Goal: Transaction & Acquisition: Book appointment/travel/reservation

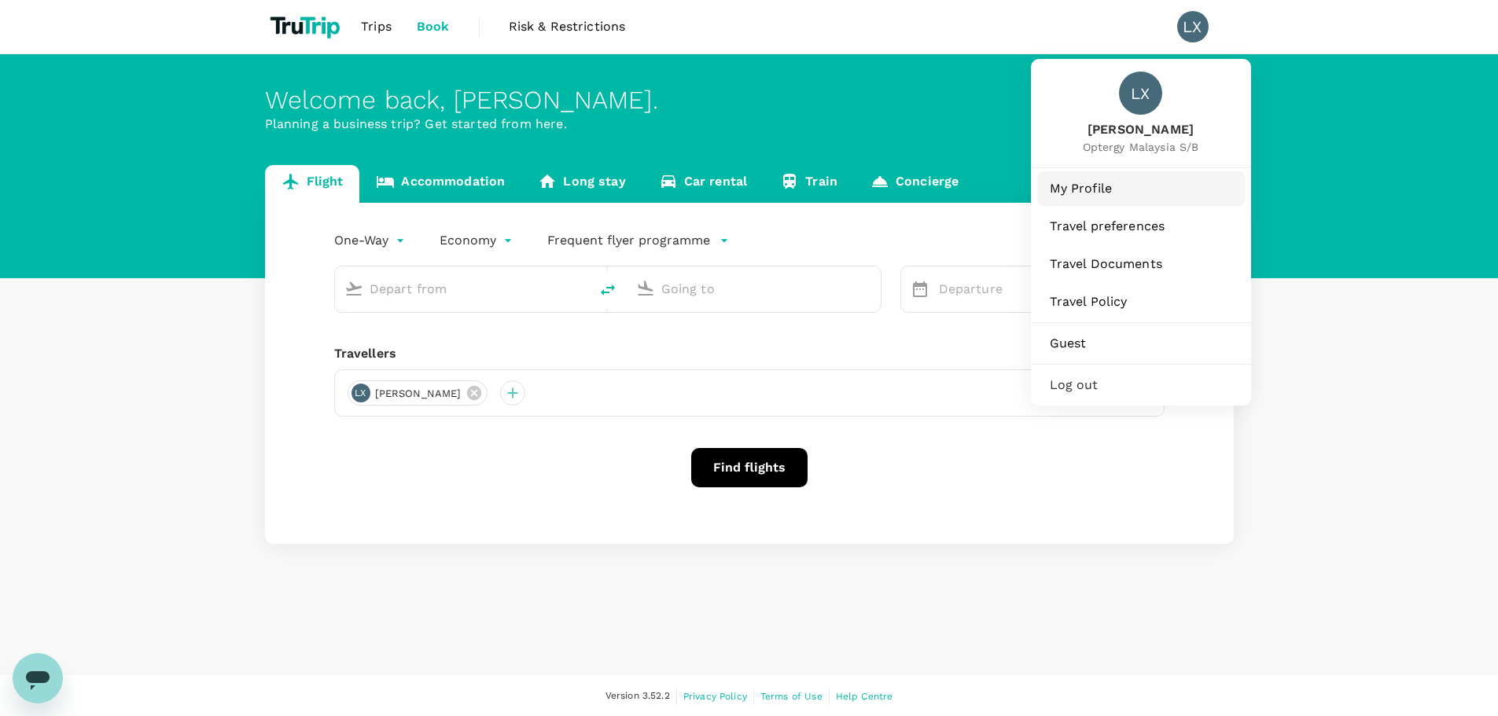
click at [1111, 185] on span "My Profile" at bounding box center [1141, 188] width 182 height 19
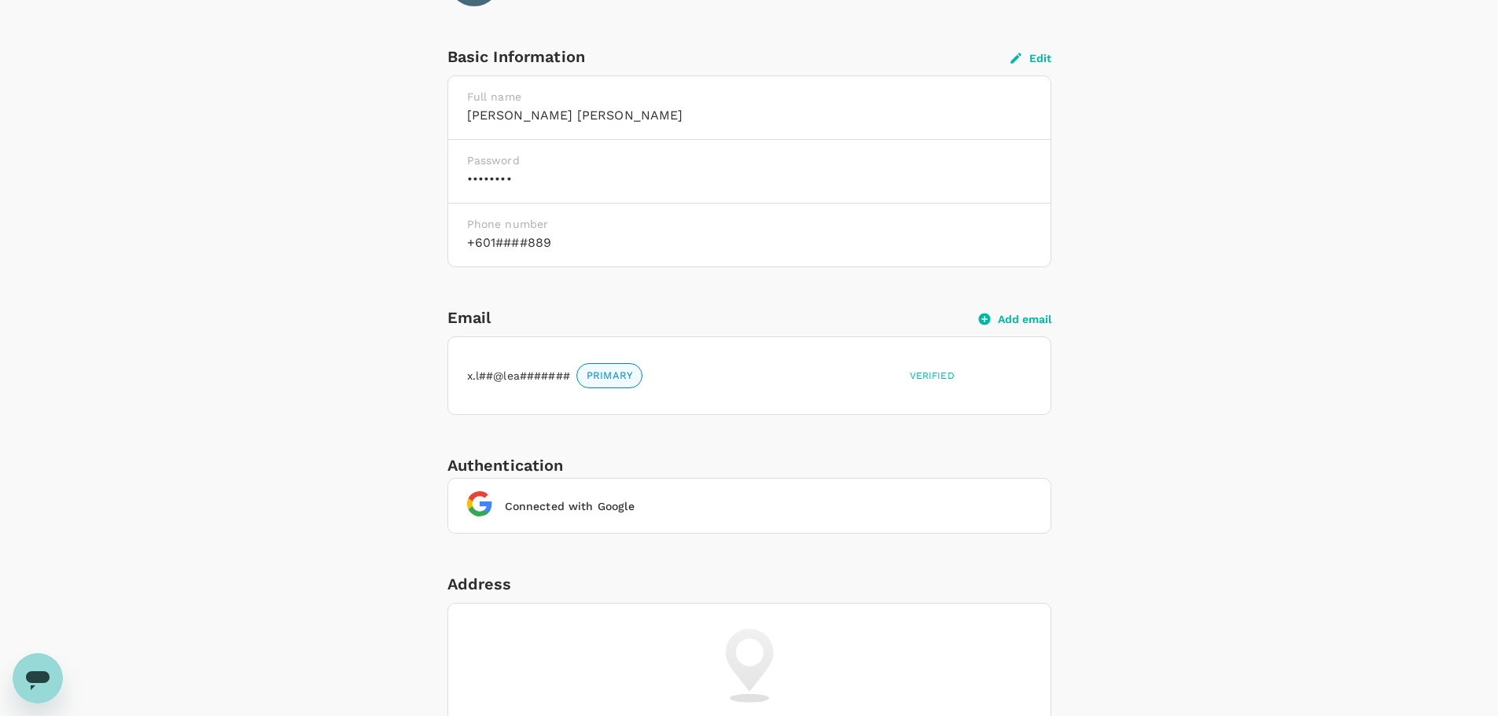
scroll to position [367, 0]
click at [603, 238] on h6 "+601####889" at bounding box center [749, 241] width 565 height 22
click at [1051, 53] on button "Edit" at bounding box center [1031, 56] width 41 height 14
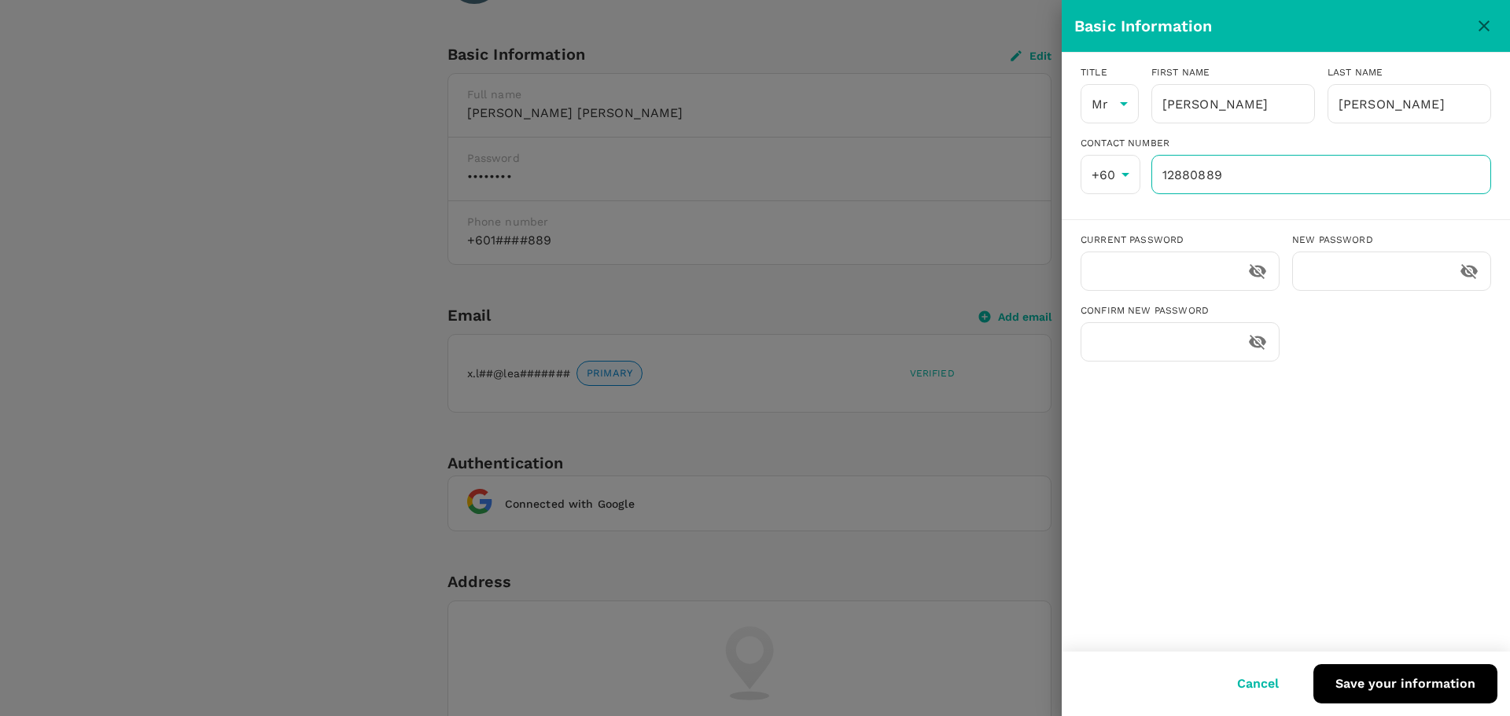
click at [1225, 182] on input "12880889" at bounding box center [1321, 174] width 340 height 39
click at [1194, 175] on input "128808890" at bounding box center [1321, 174] width 340 height 39
click at [1207, 175] on input "128808890" at bounding box center [1321, 174] width 340 height 39
drag, startPoint x: 1206, startPoint y: 421, endPoint x: 1218, endPoint y: 422, distance: 11.9
click at [1208, 423] on div "Title Mr Mr [PERSON_NAME] First name [PERSON_NAME] ​ Last name [PERSON_NAME] ​ …" at bounding box center [1286, 352] width 448 height 599
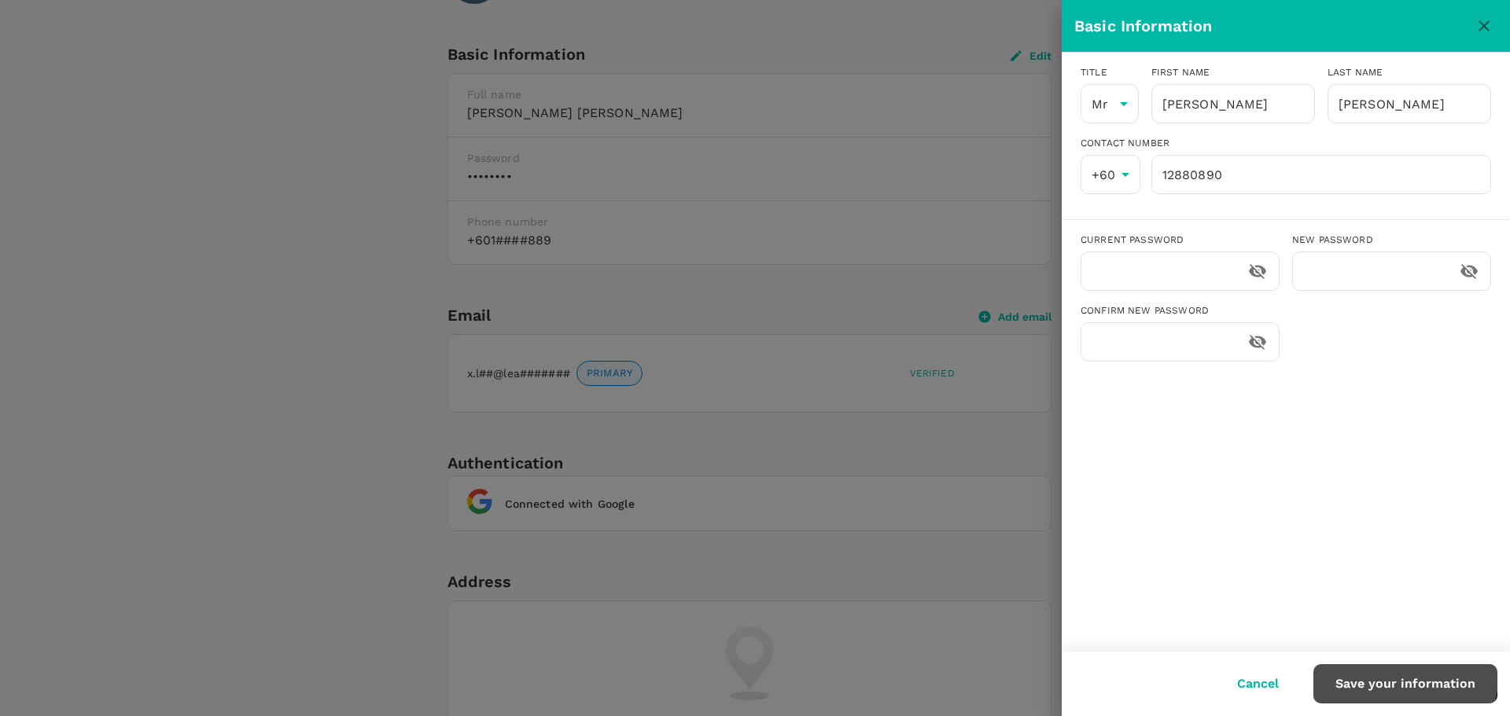
click at [1396, 677] on button "Save your information" at bounding box center [1405, 684] width 184 height 39
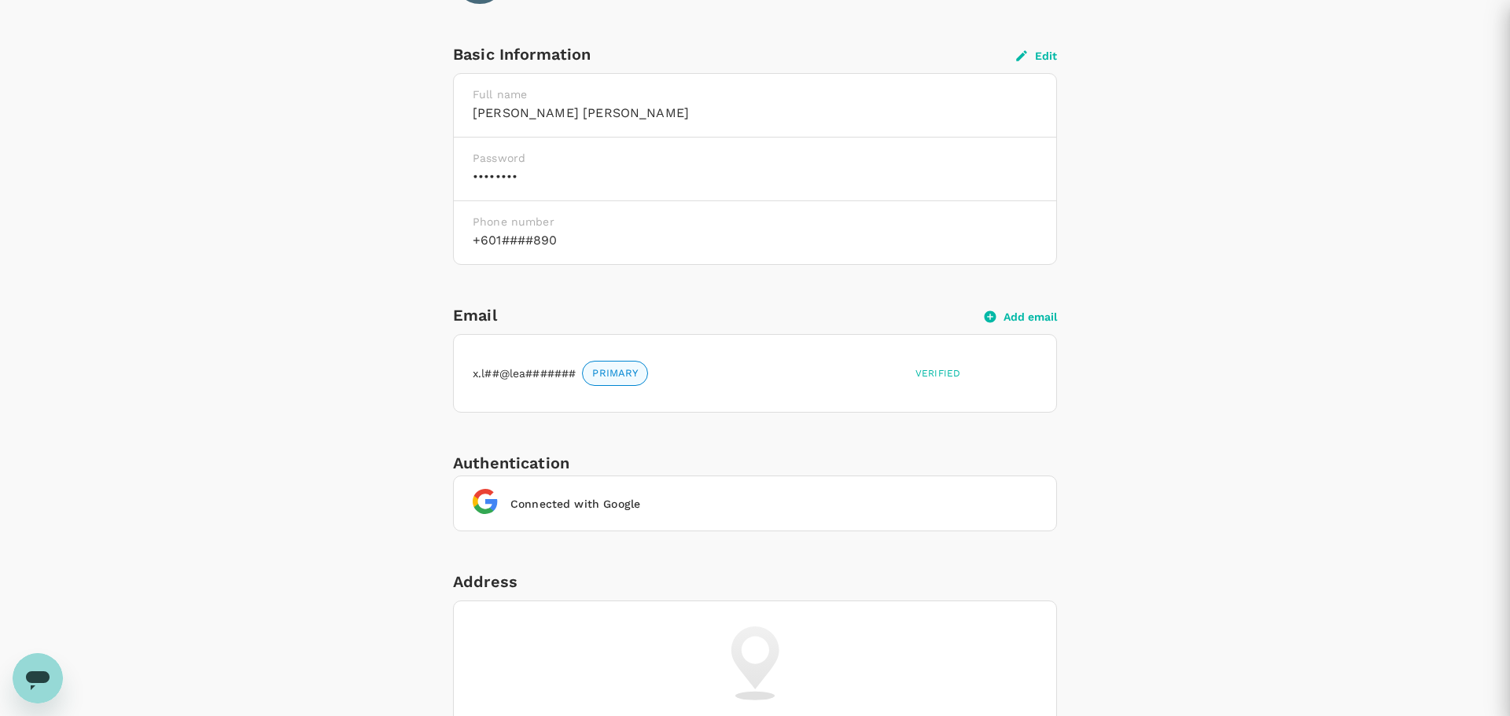
type input "12880890"
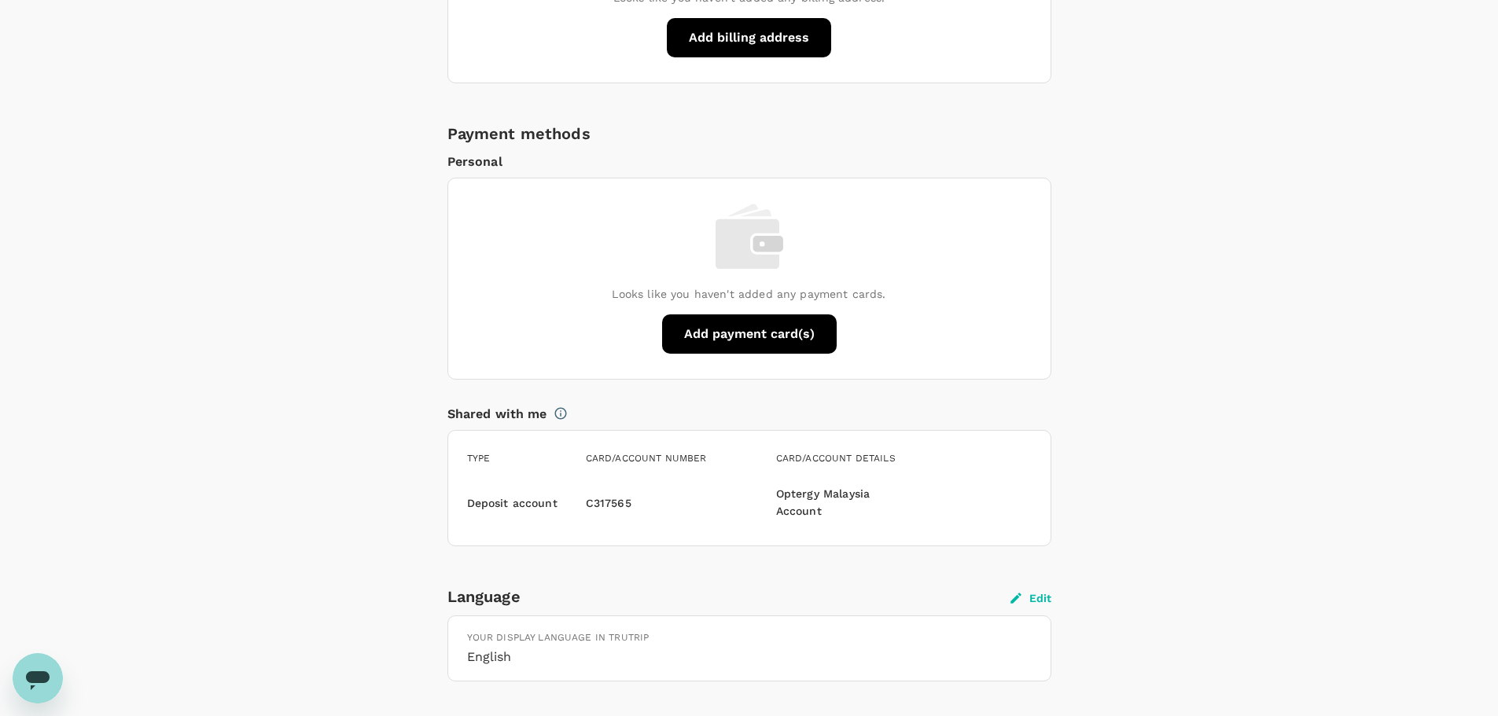
scroll to position [1307, 0]
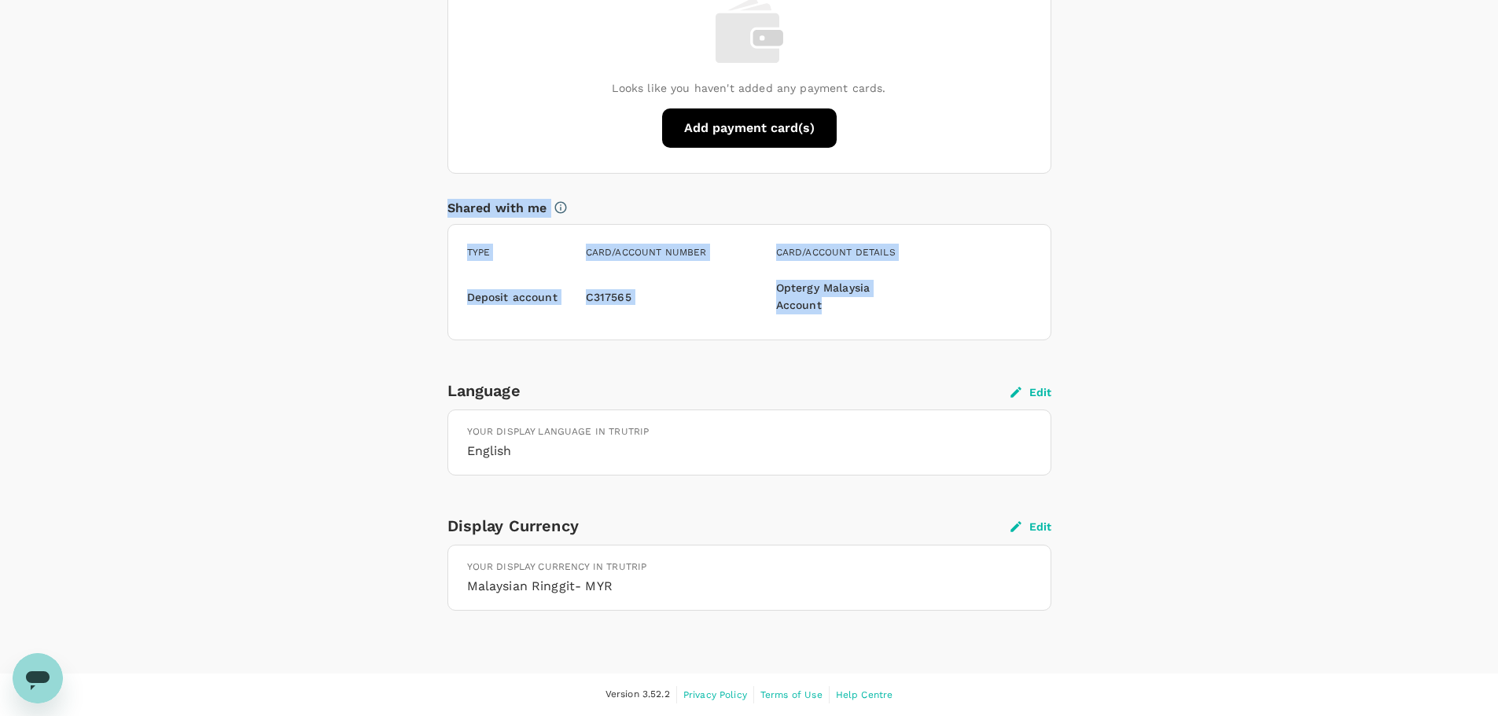
drag, startPoint x: 858, startPoint y: 308, endPoint x: 370, endPoint y: 209, distance: 498.4
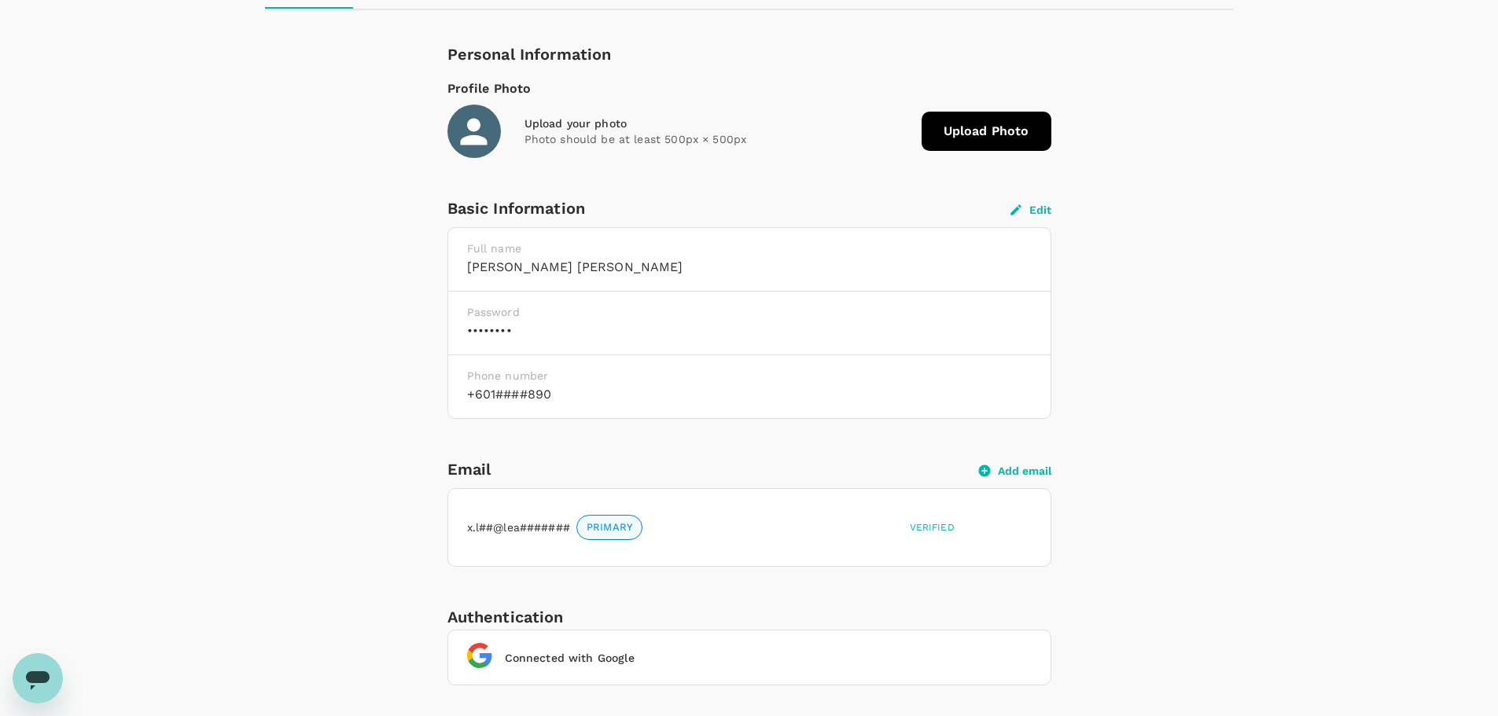
scroll to position [0, 0]
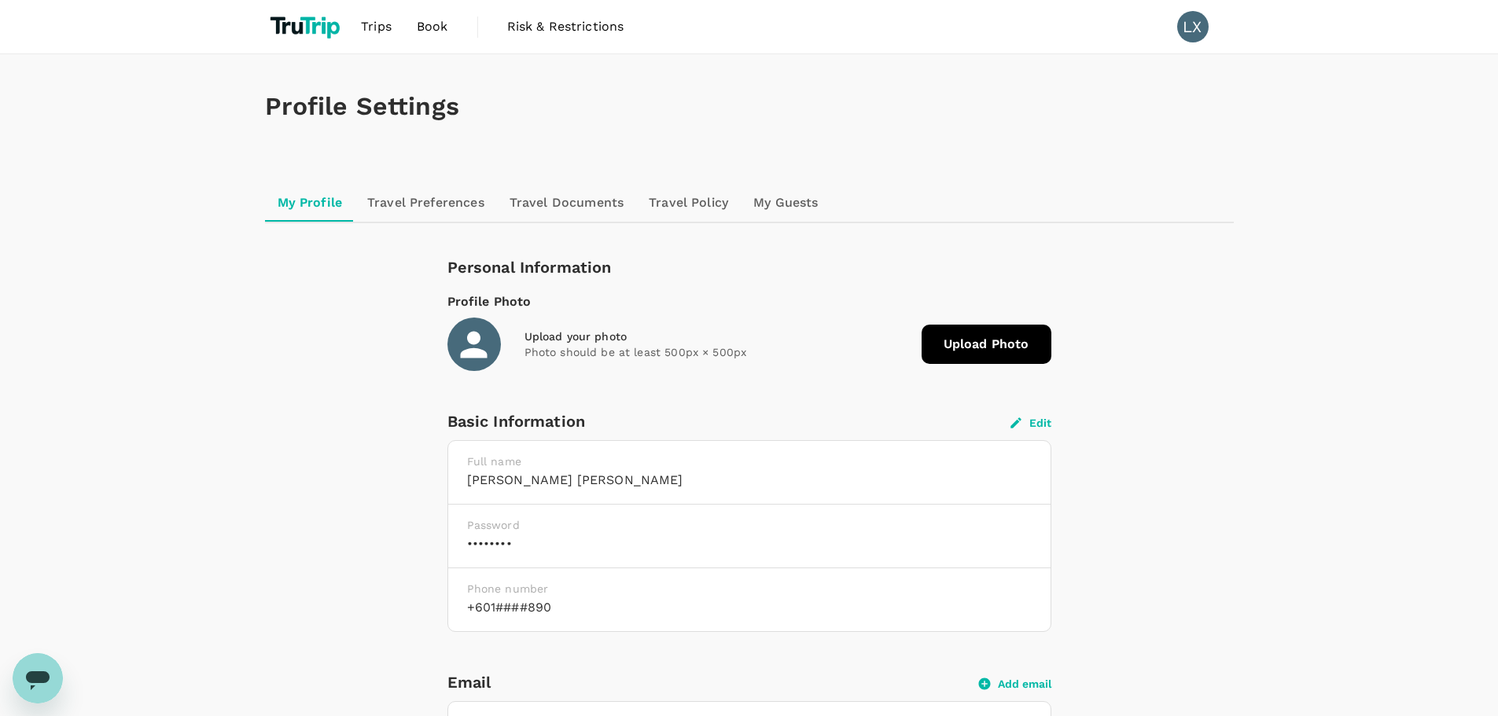
click at [449, 205] on link "Travel Preferences" at bounding box center [426, 203] width 142 height 38
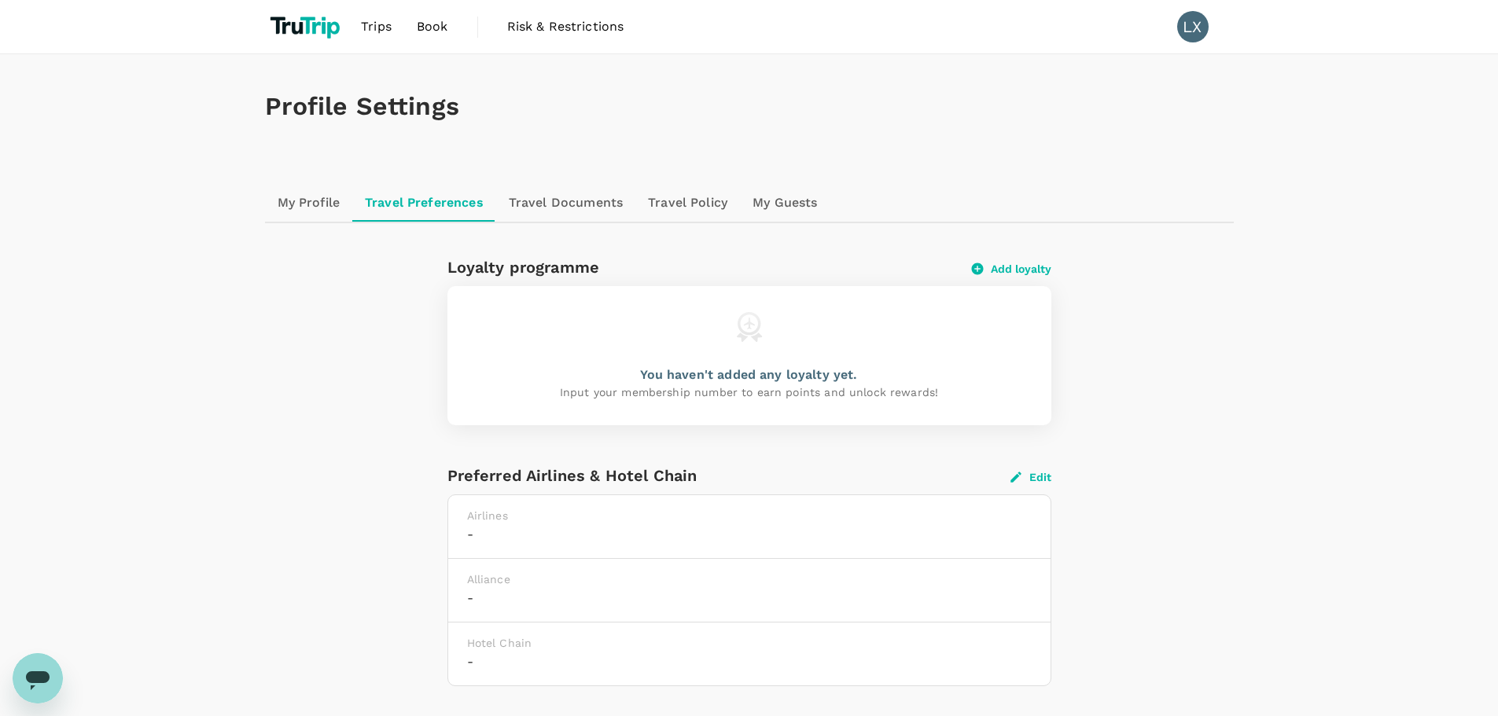
click at [563, 192] on link "Travel Documents" at bounding box center [565, 203] width 139 height 38
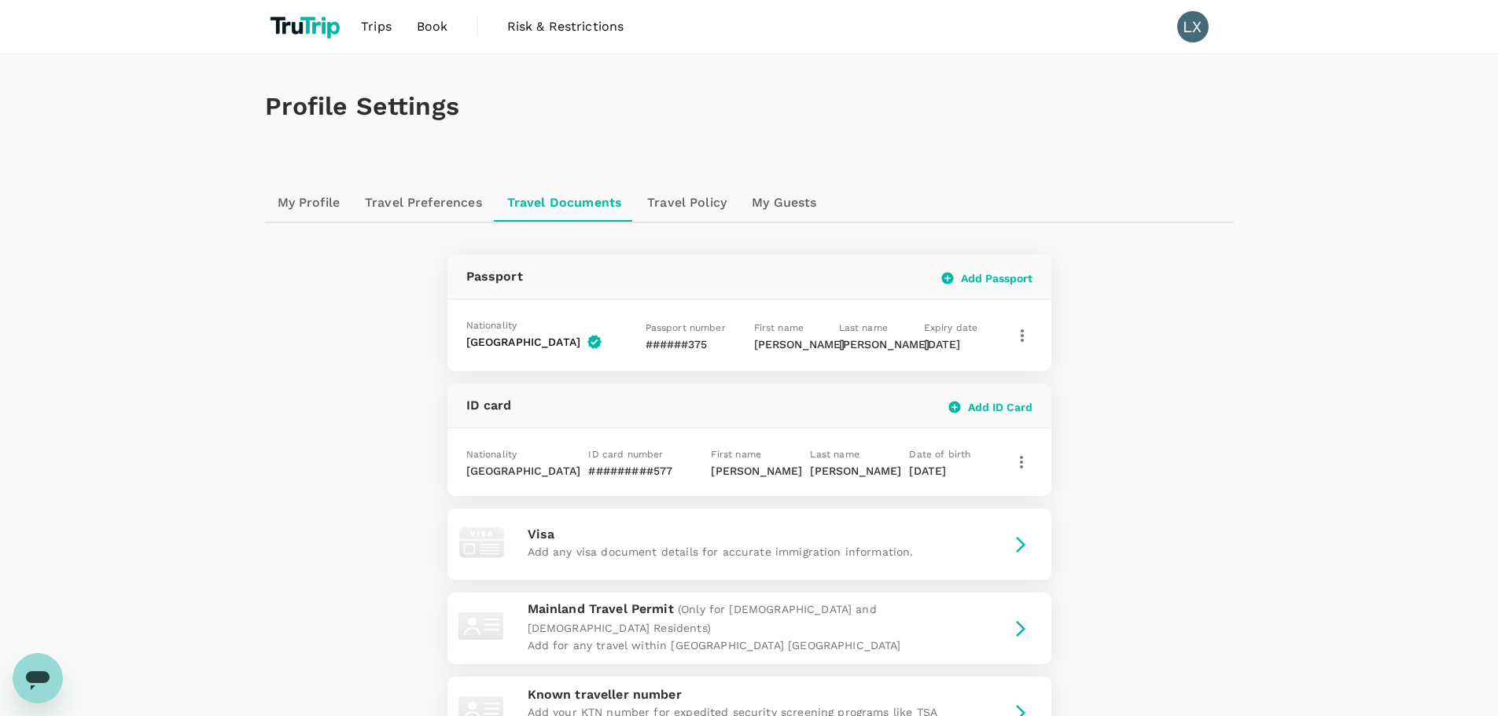
click at [367, 38] on link "Trips" at bounding box center [376, 26] width 56 height 53
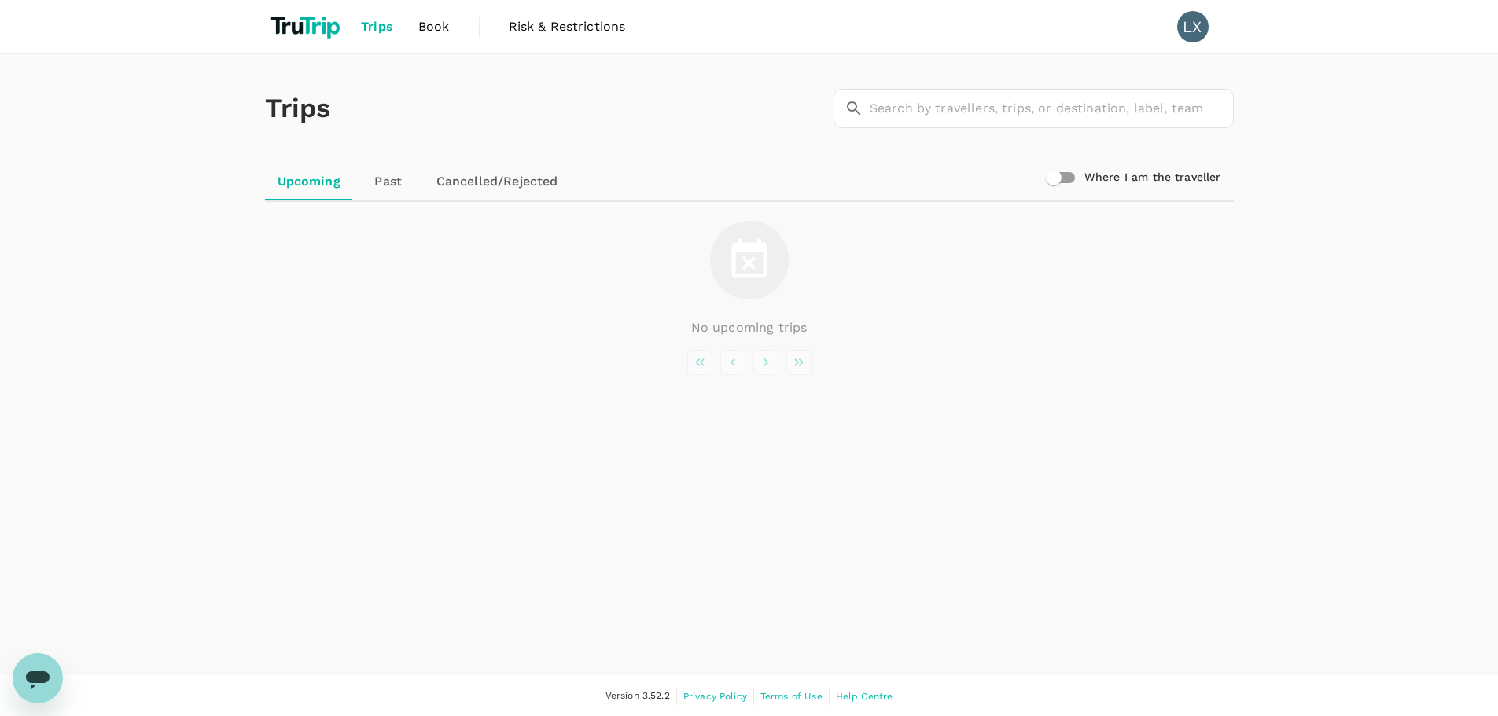
click at [436, 32] on span "Book" at bounding box center [433, 26] width 31 height 19
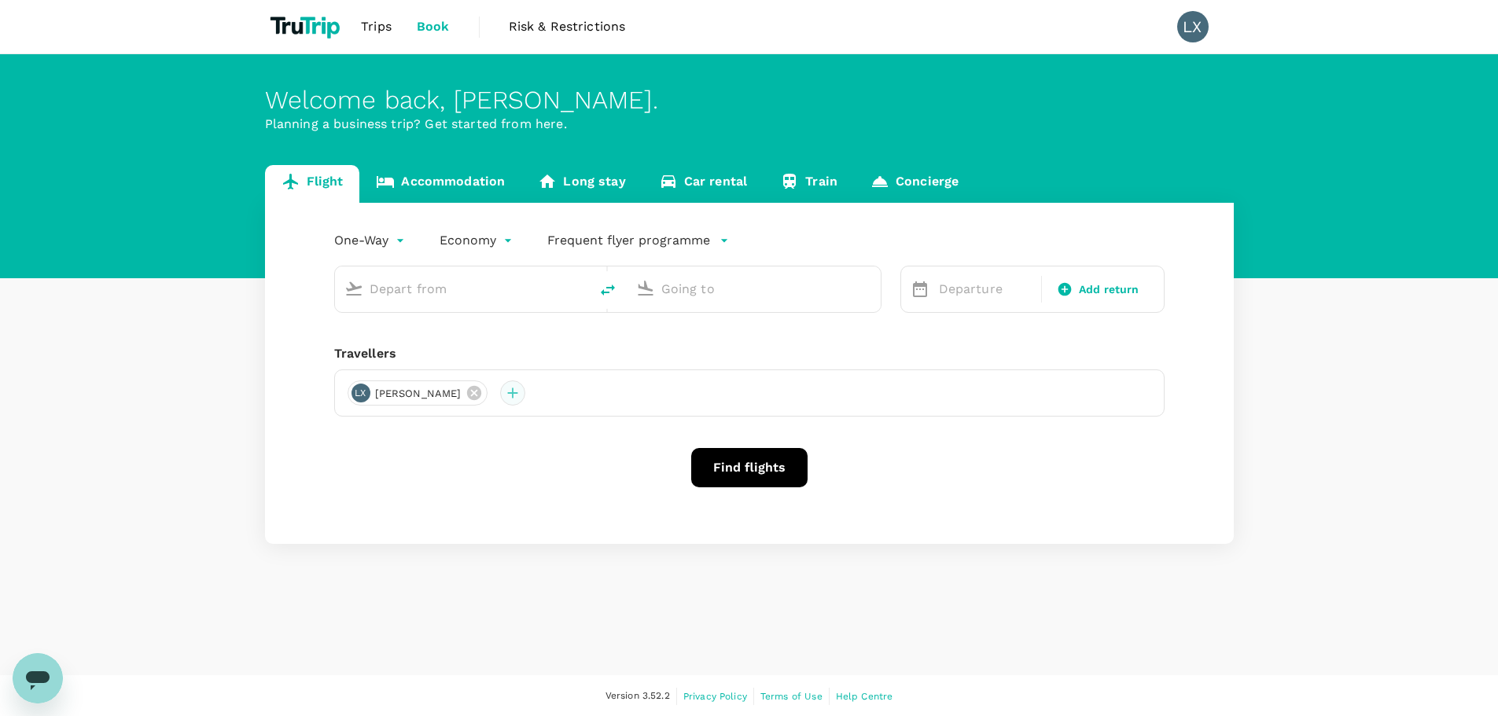
click at [500, 389] on div at bounding box center [512, 393] width 25 height 25
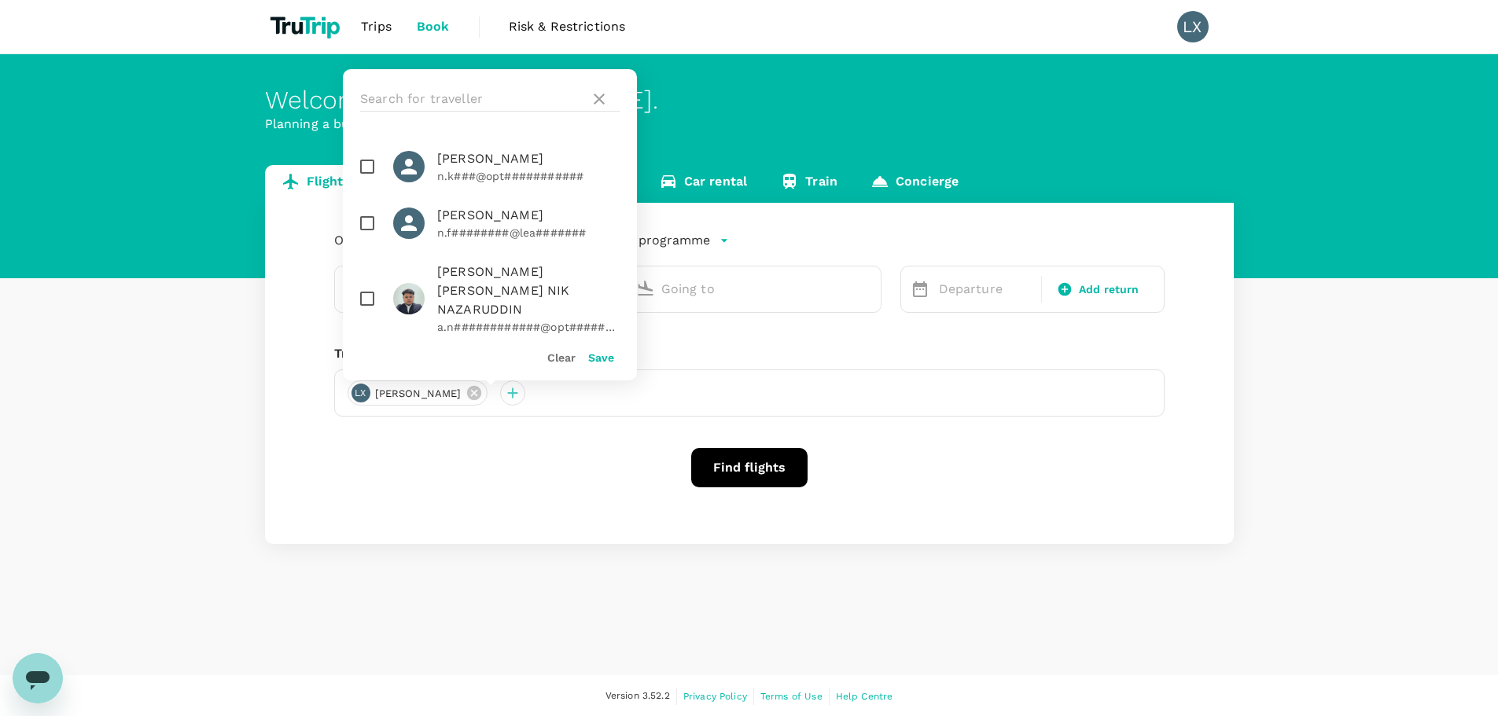
scroll to position [768, 0]
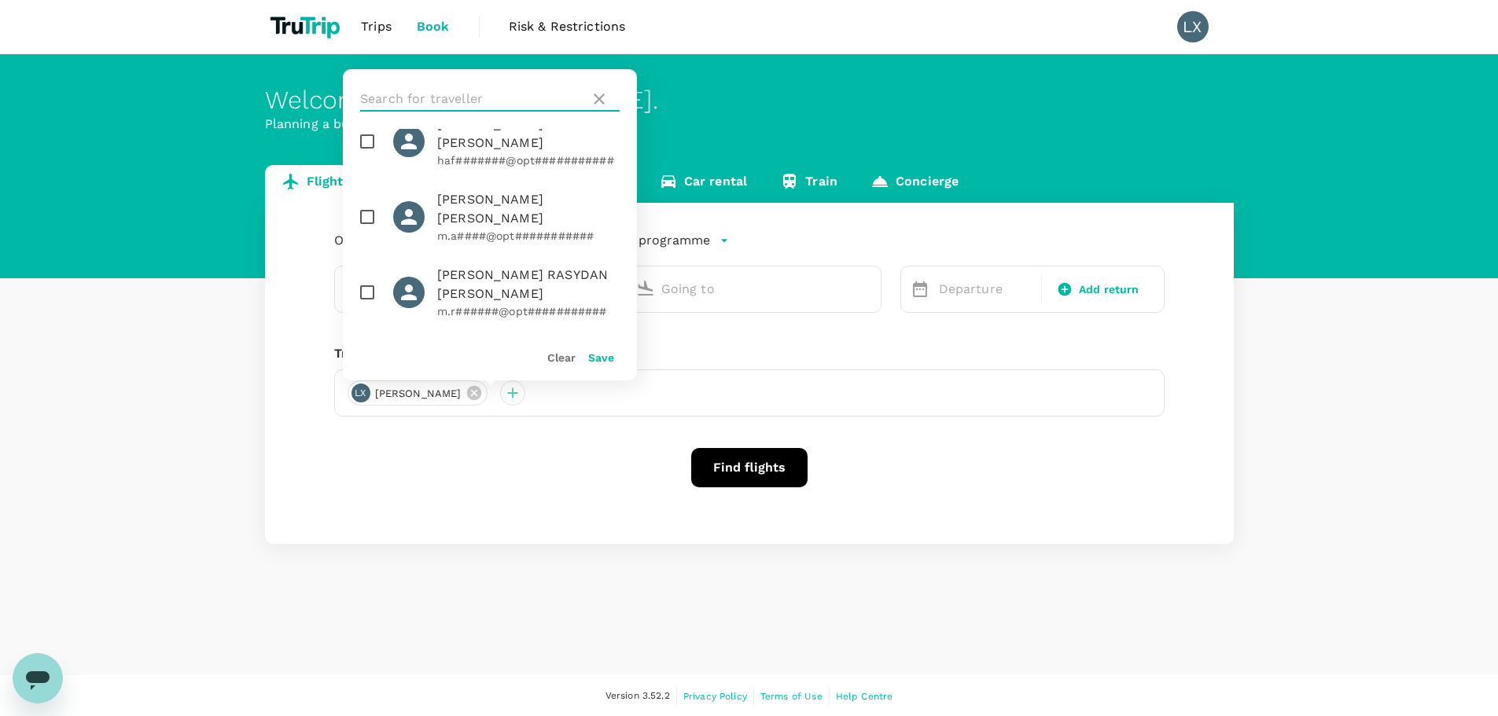
click at [470, 101] on input "text" at bounding box center [471, 99] width 223 height 25
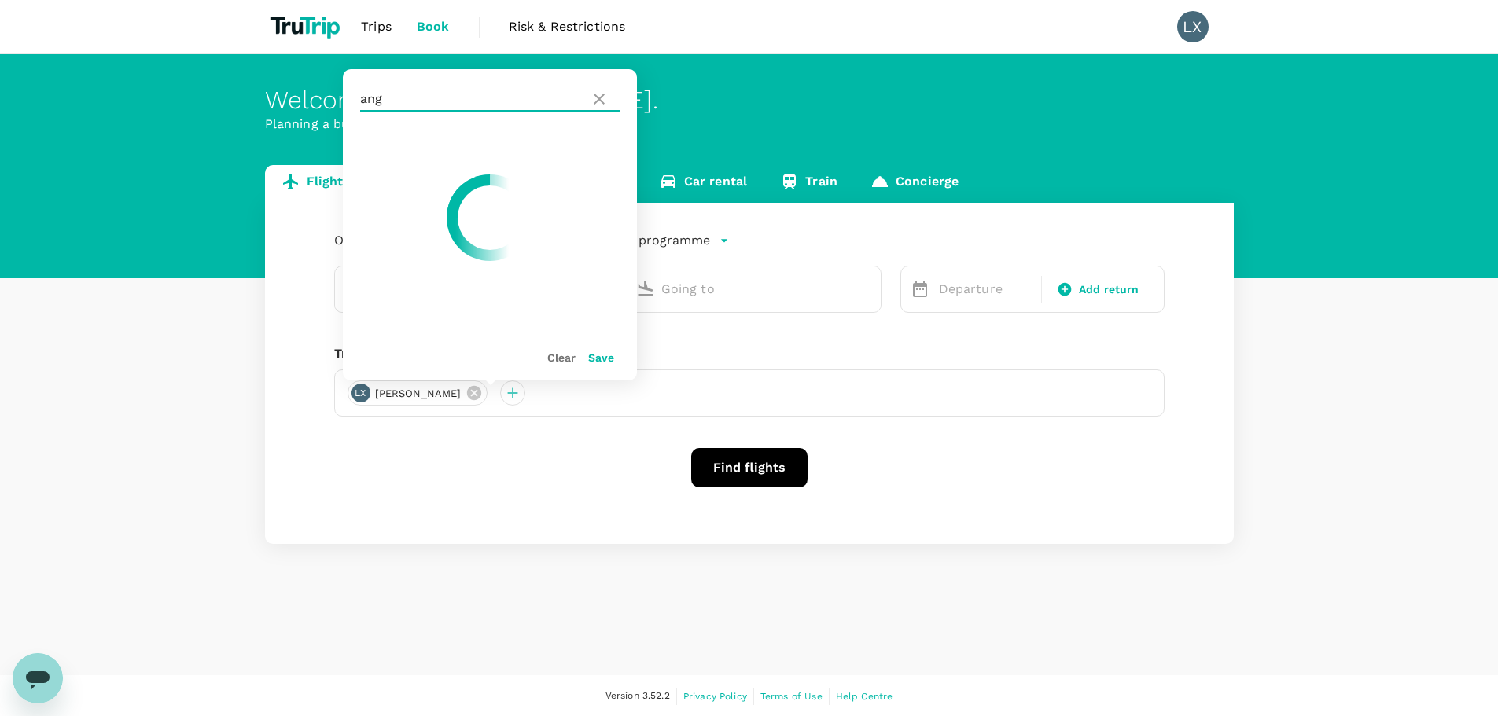
scroll to position [0, 0]
type input "ang"
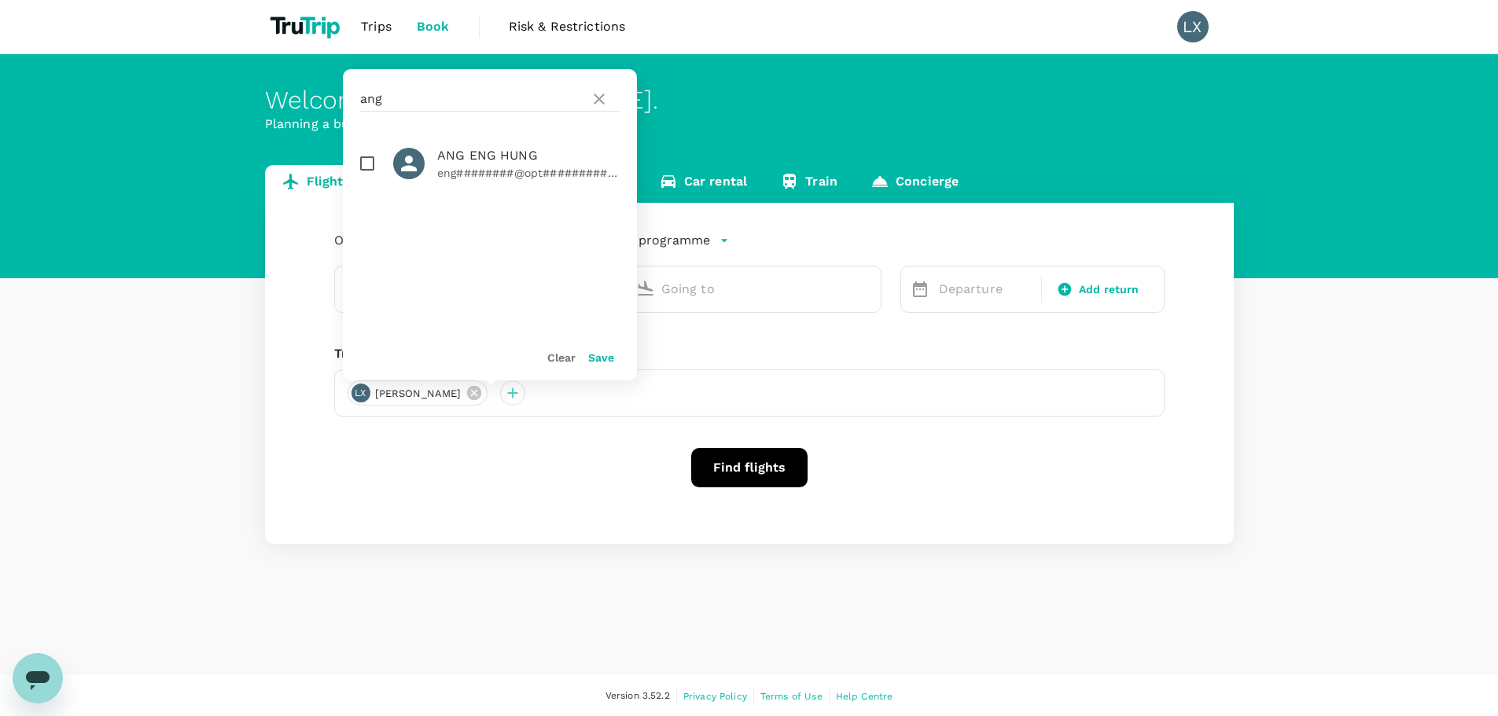
click at [474, 161] on span "ANG ENG HUNG" at bounding box center [528, 155] width 182 height 19
checkbox input "true"
drag, startPoint x: 400, startPoint y: 97, endPoint x: 313, endPoint y: 95, distance: 87.3
click at [314, 97] on div "Welcome back , [PERSON_NAME] . Planning a business trip? Get started from here.…" at bounding box center [749, 299] width 1498 height 490
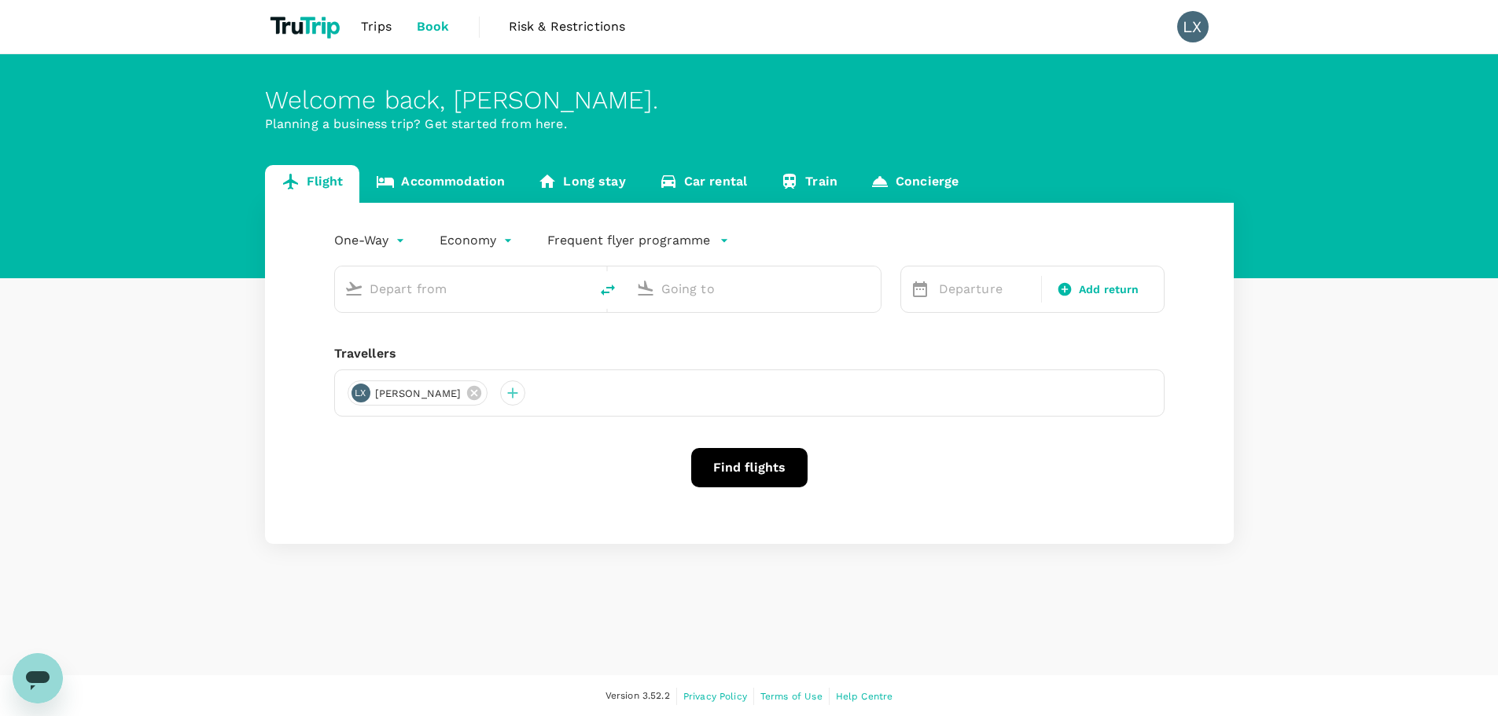
click at [562, 349] on div "Travellers" at bounding box center [749, 353] width 831 height 19
click at [462, 280] on input "text" at bounding box center [463, 289] width 186 height 24
click at [500, 396] on div at bounding box center [512, 393] width 25 height 25
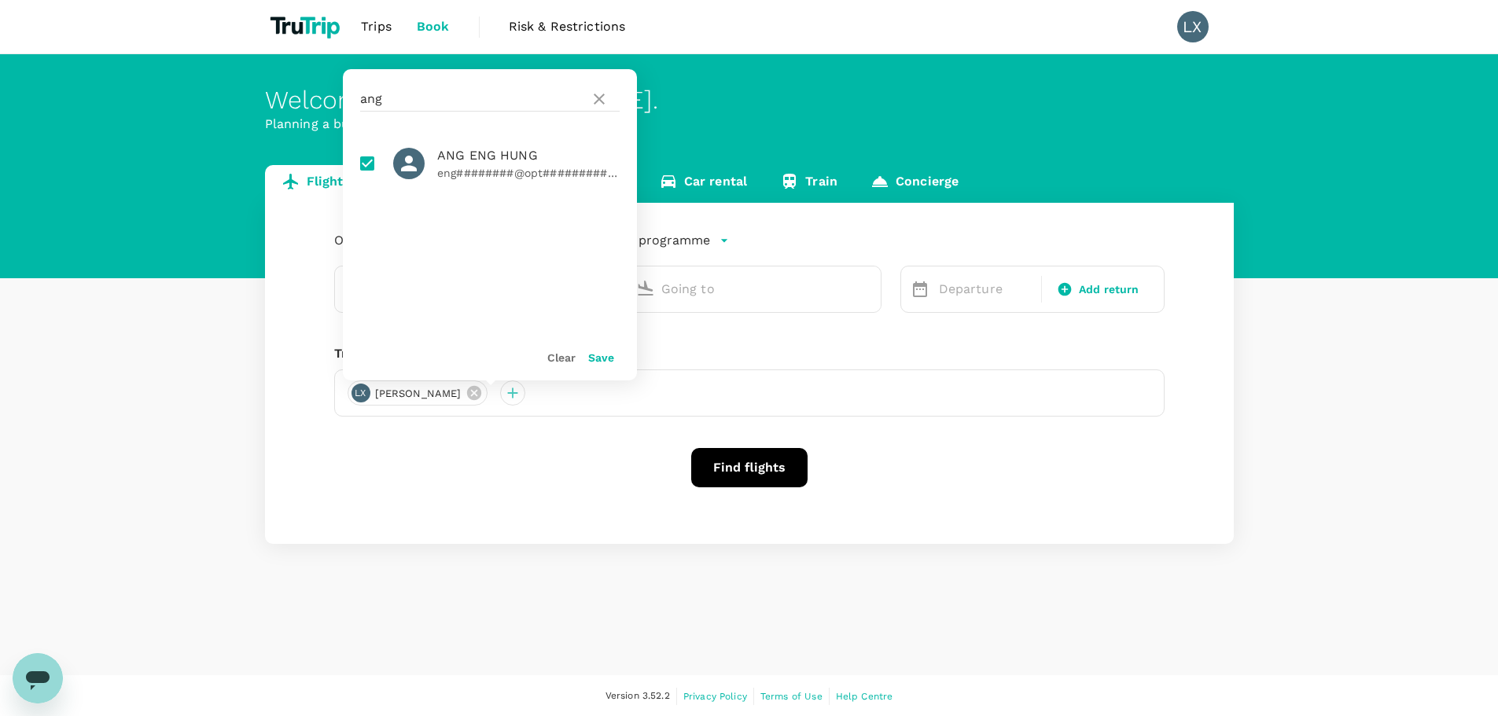
click at [605, 355] on button "Save" at bounding box center [601, 358] width 26 height 13
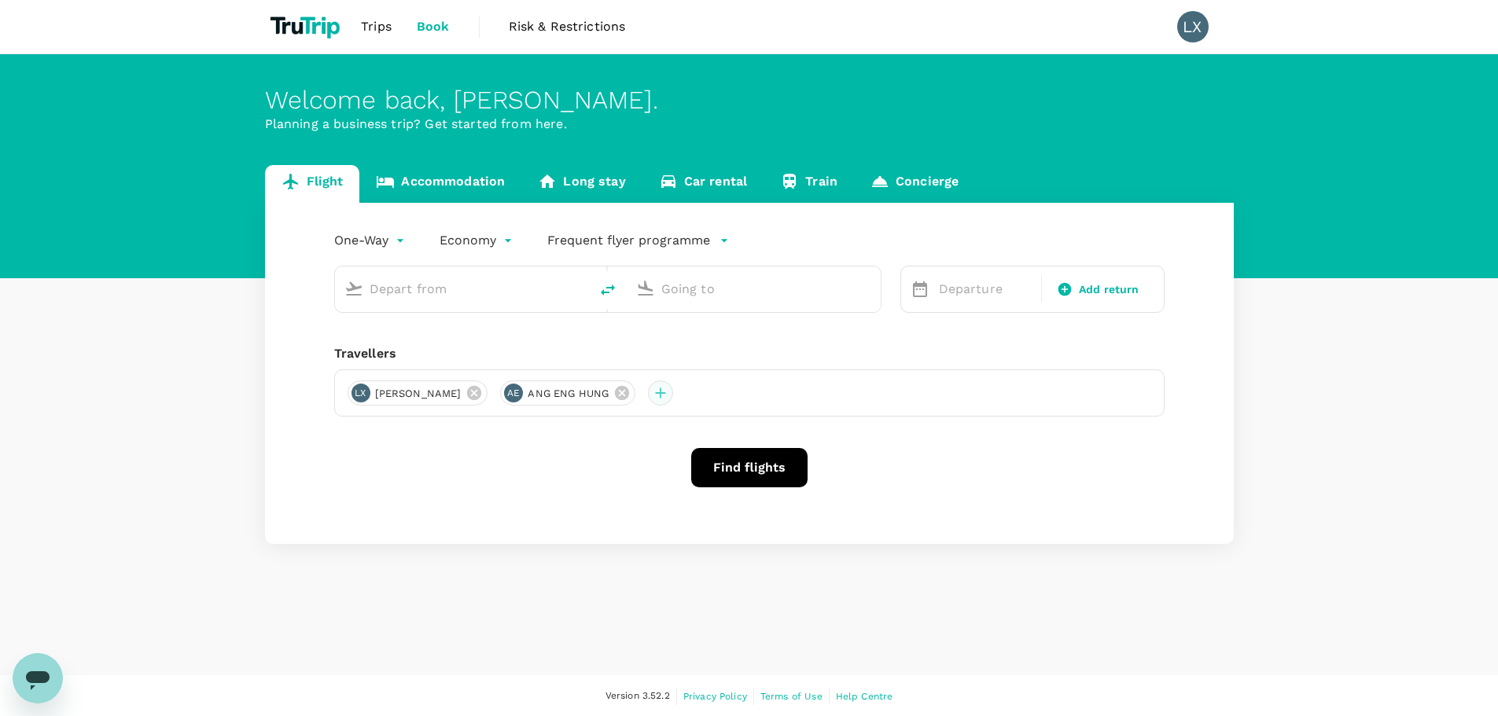
click at [648, 390] on div at bounding box center [660, 393] width 25 height 25
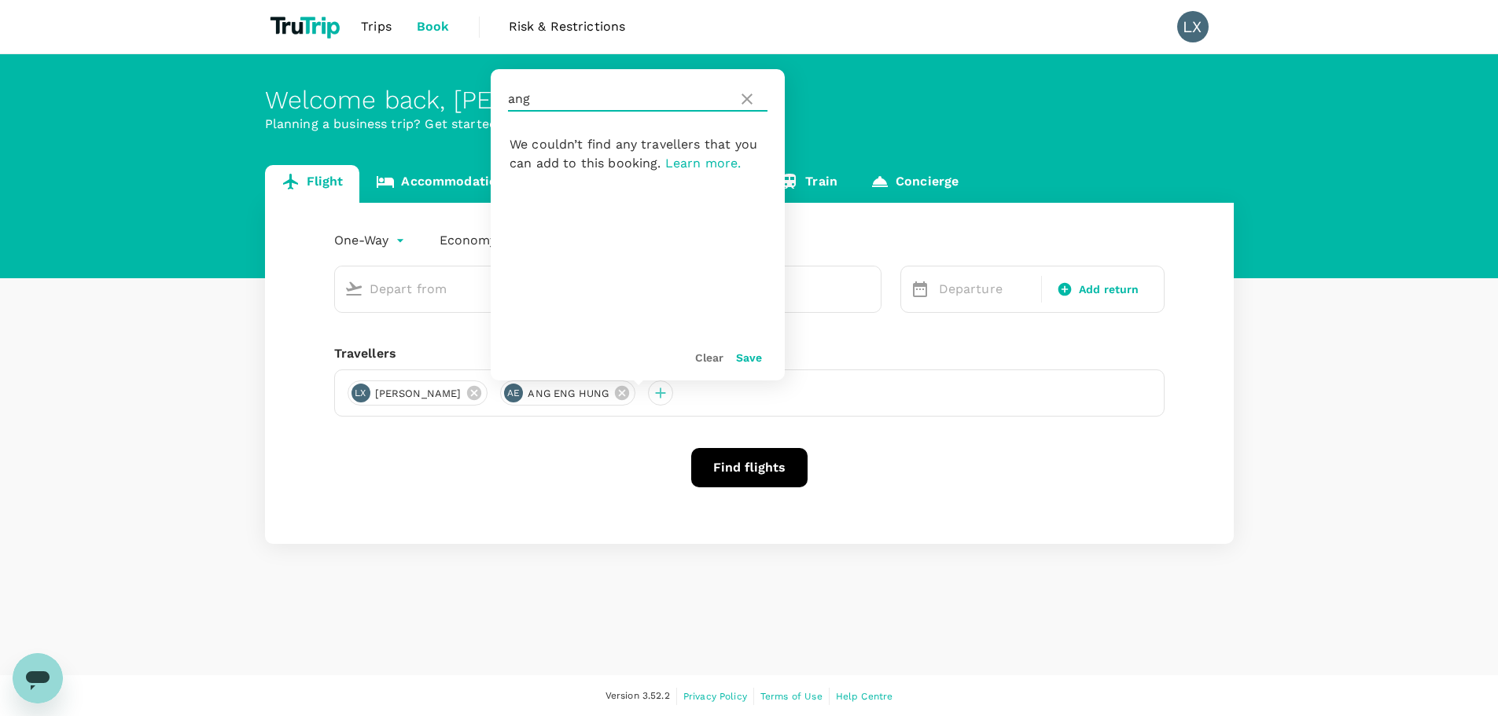
click at [536, 98] on input "ang" at bounding box center [619, 99] width 223 height 25
type input "a"
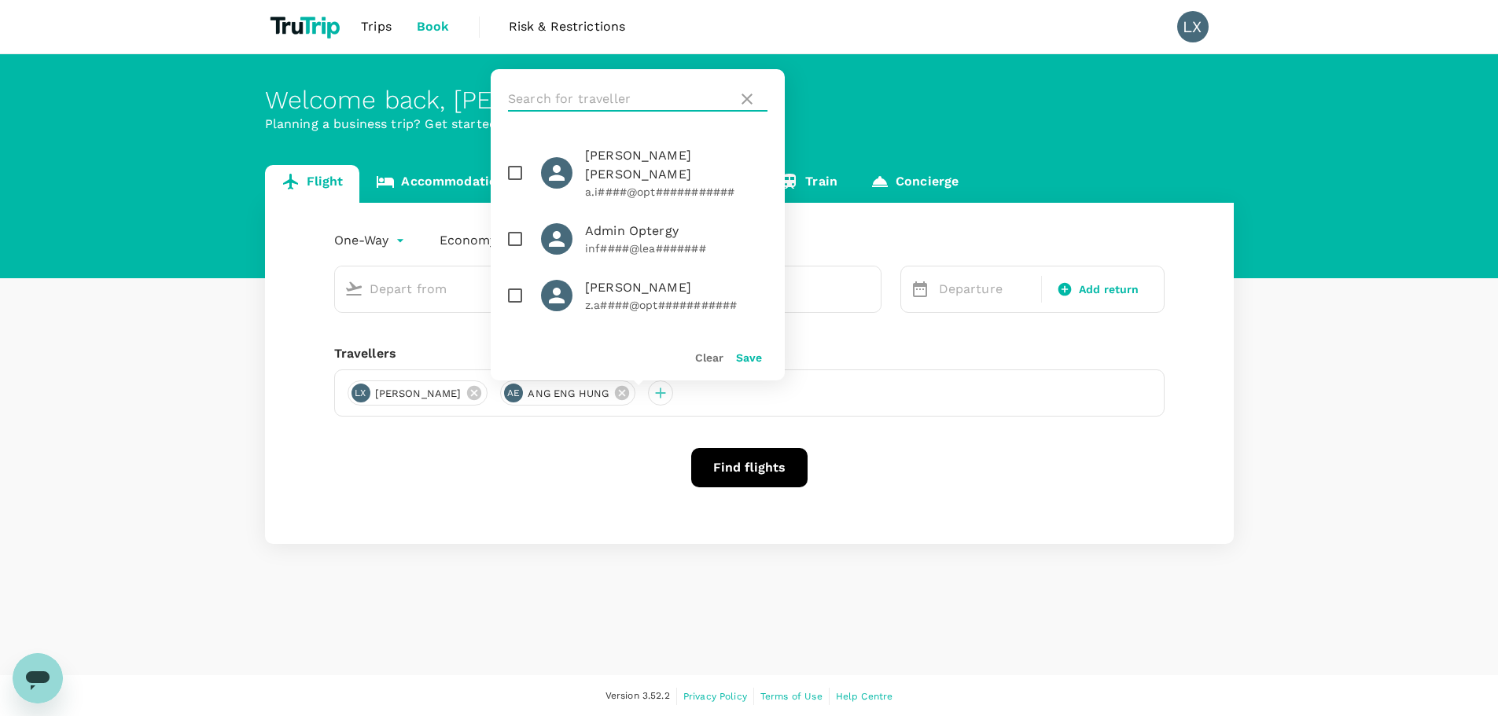
click at [752, 101] on icon at bounding box center [747, 99] width 19 height 19
drag, startPoint x: 830, startPoint y: 392, endPoint x: 679, endPoint y: 397, distance: 151.1
click at [824, 396] on div "LX [PERSON_NAME] [PERSON_NAME] ANG ENG HUNG" at bounding box center [749, 393] width 831 height 47
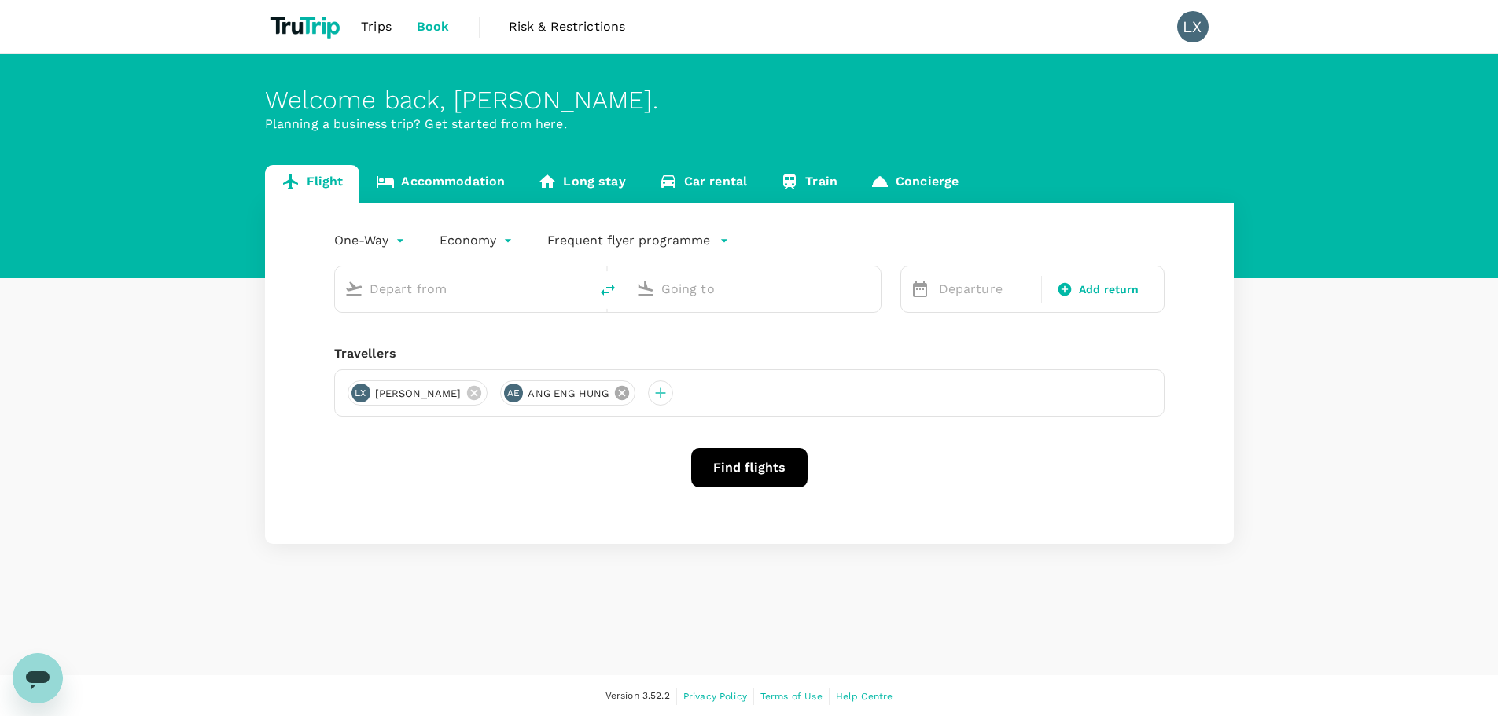
click at [615, 395] on icon at bounding box center [622, 393] width 14 height 14
click at [695, 186] on link "Car rental" at bounding box center [704, 184] width 122 height 38
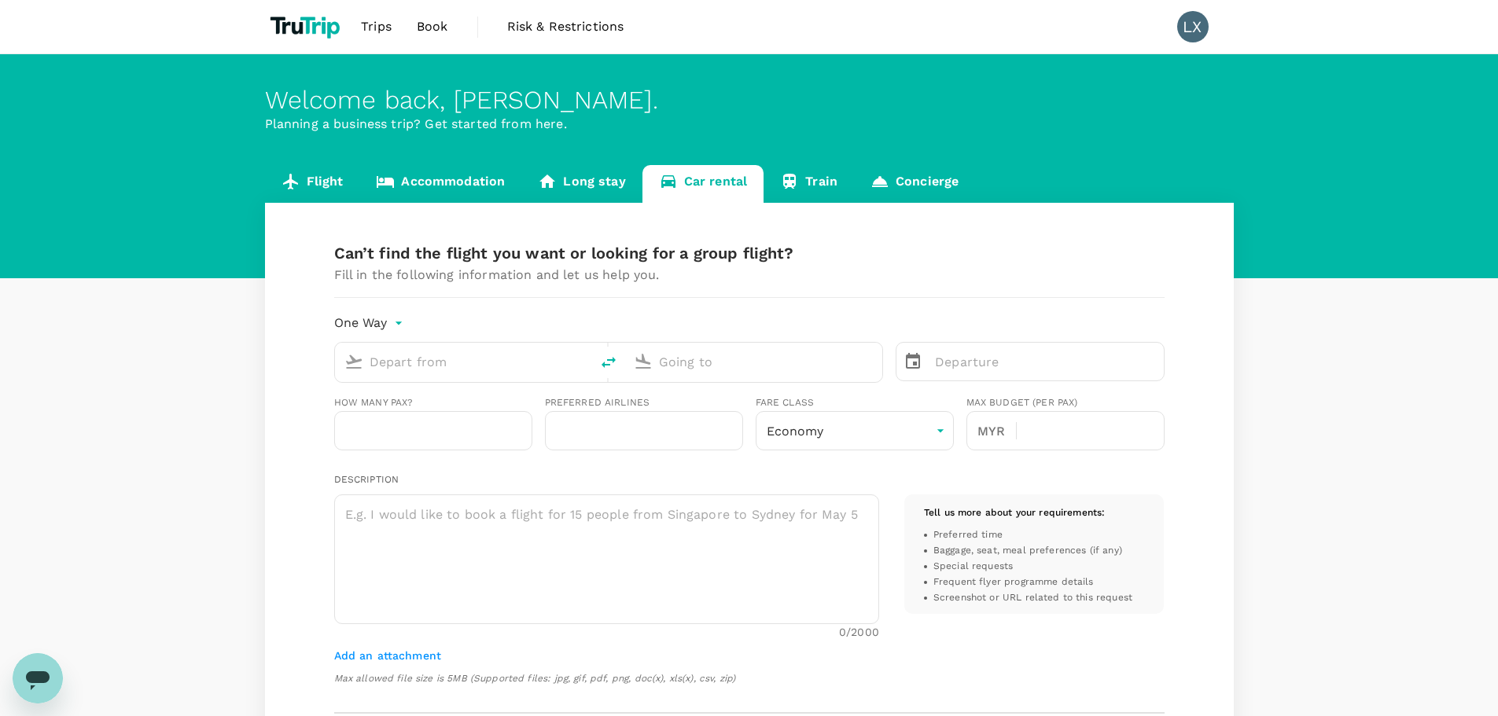
type input "Concierge booking - flight"
type input "60"
type input "Concierge booking - car-rental"
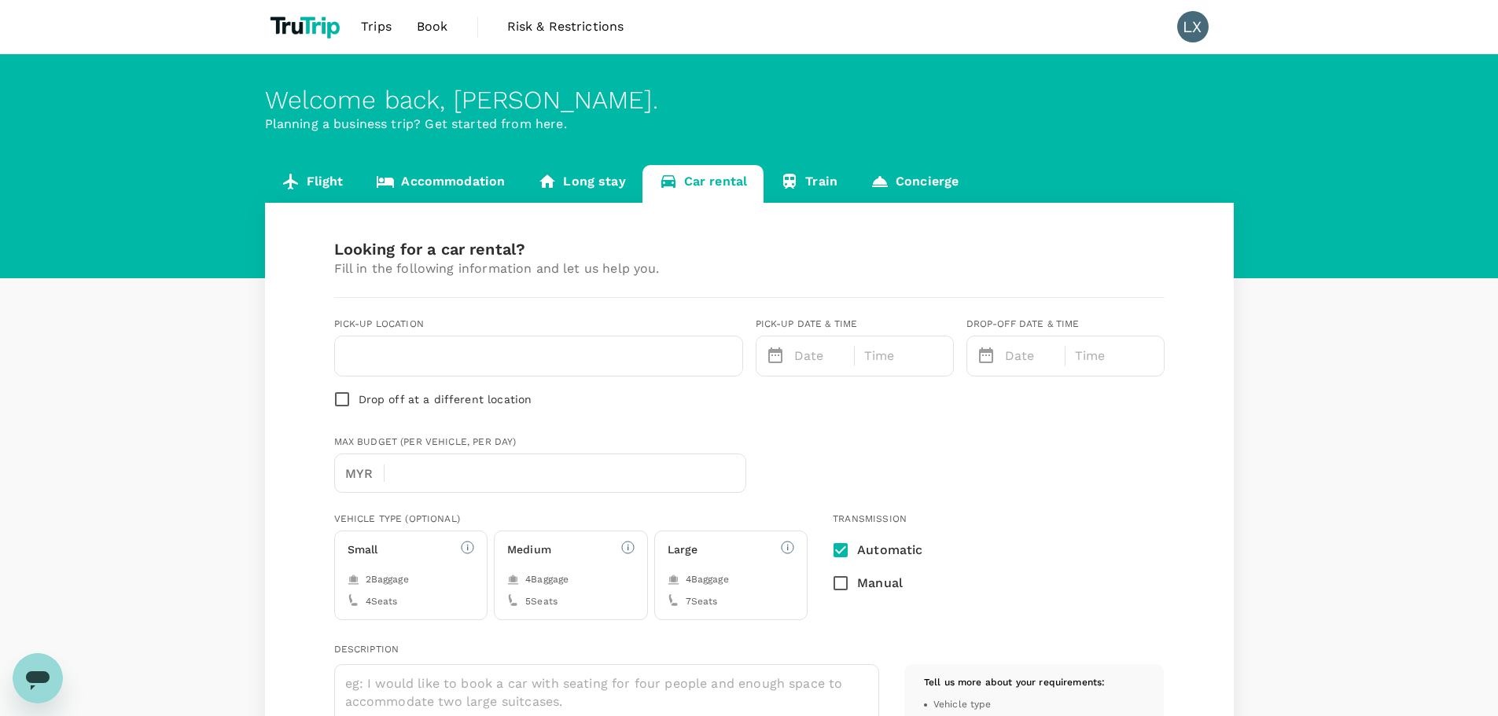
click at [478, 181] on link "Accommodation" at bounding box center [440, 184] width 162 height 38
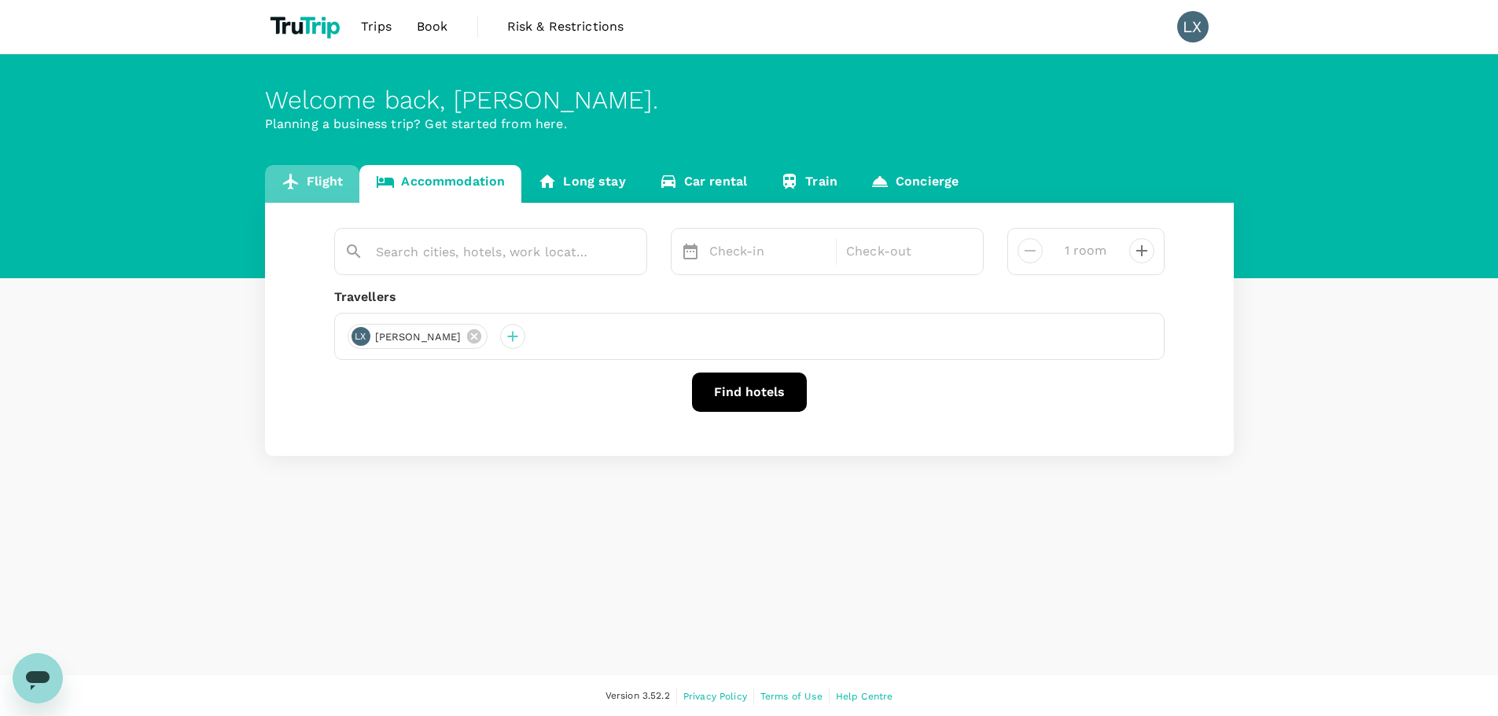
click at [319, 182] on link "Flight" at bounding box center [312, 184] width 95 height 38
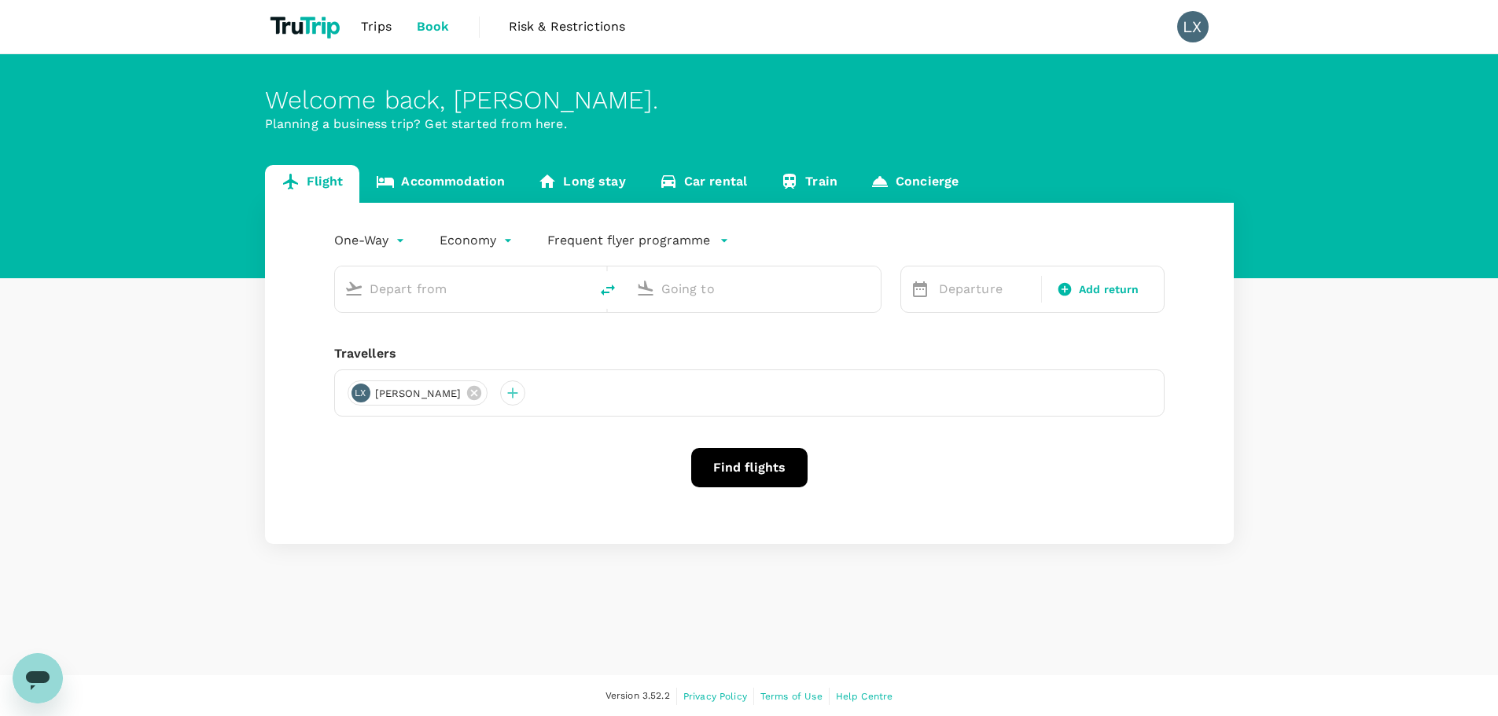
click at [492, 288] on input "text" at bounding box center [463, 289] width 186 height 24
click at [472, 344] on p "[GEOGRAPHIC_DATA] Intl" at bounding box center [486, 351] width 277 height 16
type input "Kuala Lumpur Intl ([GEOGRAPHIC_DATA])"
click at [680, 281] on input "text" at bounding box center [754, 289] width 186 height 24
click at [688, 352] on p "Singapore Changi" at bounding box center [778, 351] width 279 height 16
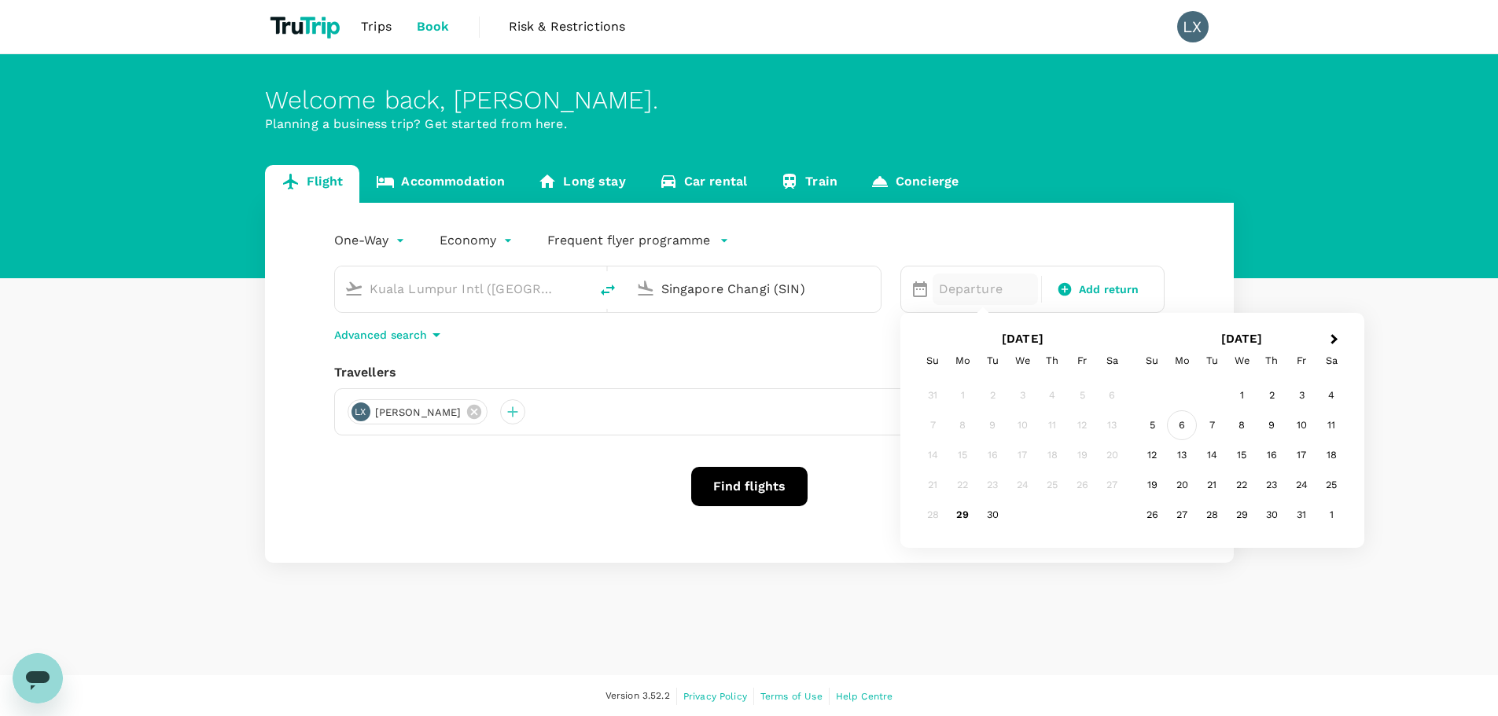
type input "Singapore Changi (SIN)"
click at [1184, 423] on div "6" at bounding box center [1182, 426] width 30 height 30
click at [1100, 293] on span "Add return" at bounding box center [1109, 290] width 61 height 17
type input "roundtrip"
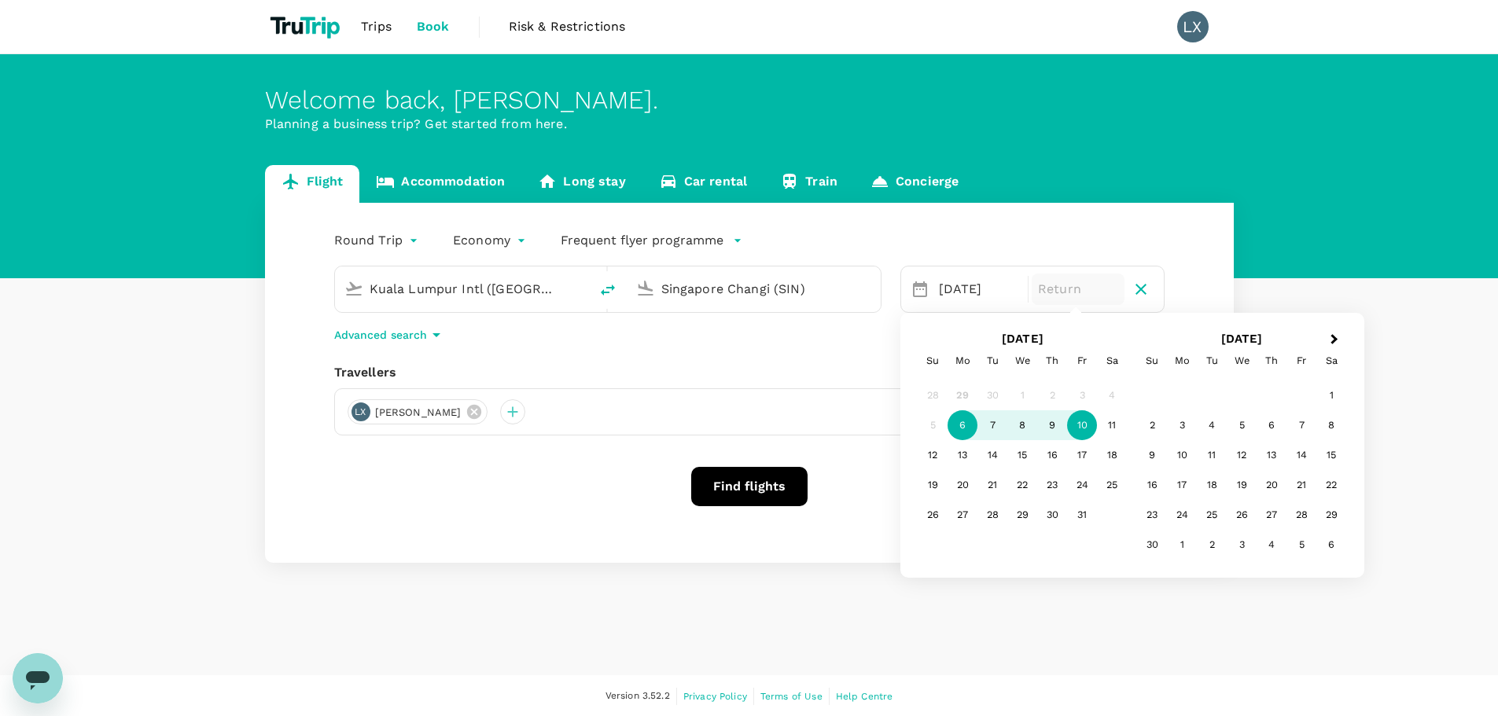
click at [1084, 424] on div "10" at bounding box center [1082, 426] width 30 height 30
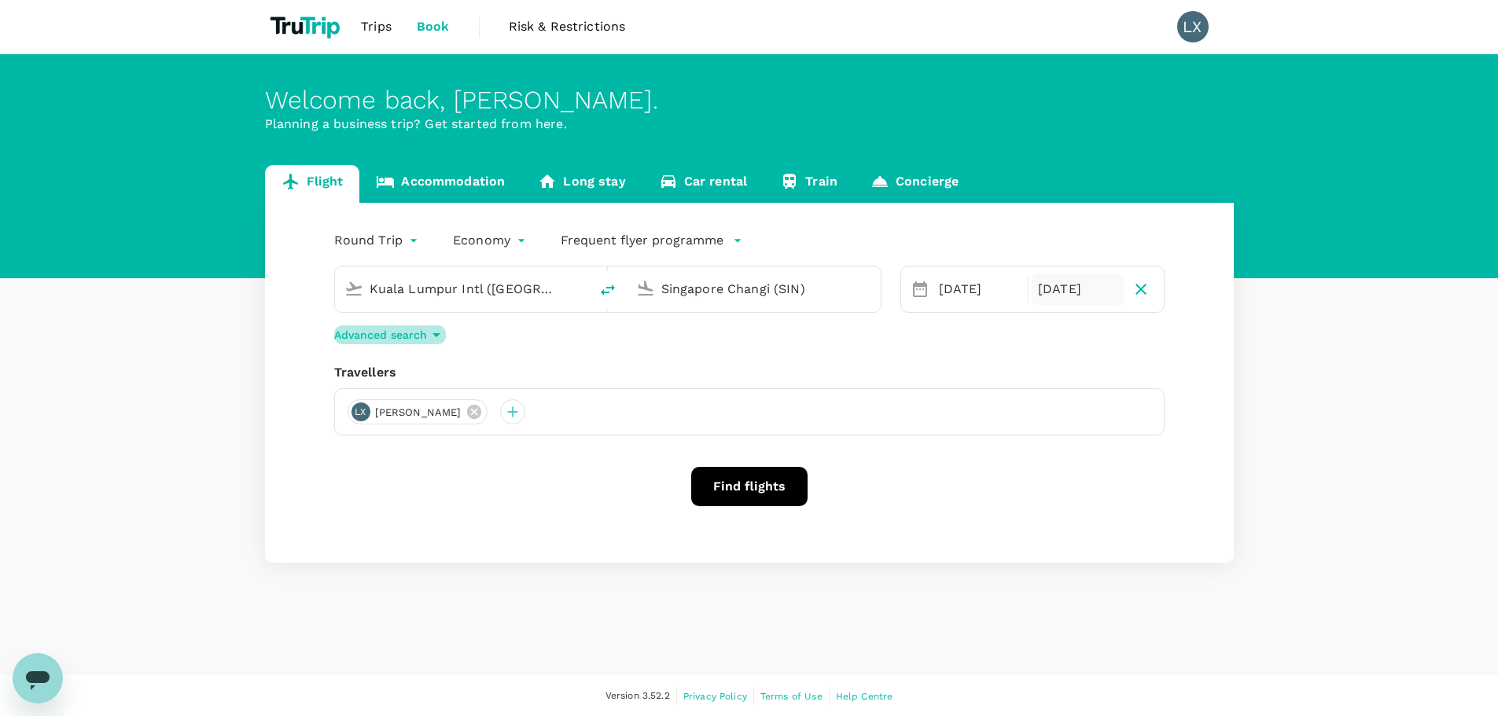
click at [436, 342] on icon "button" at bounding box center [436, 335] width 19 height 19
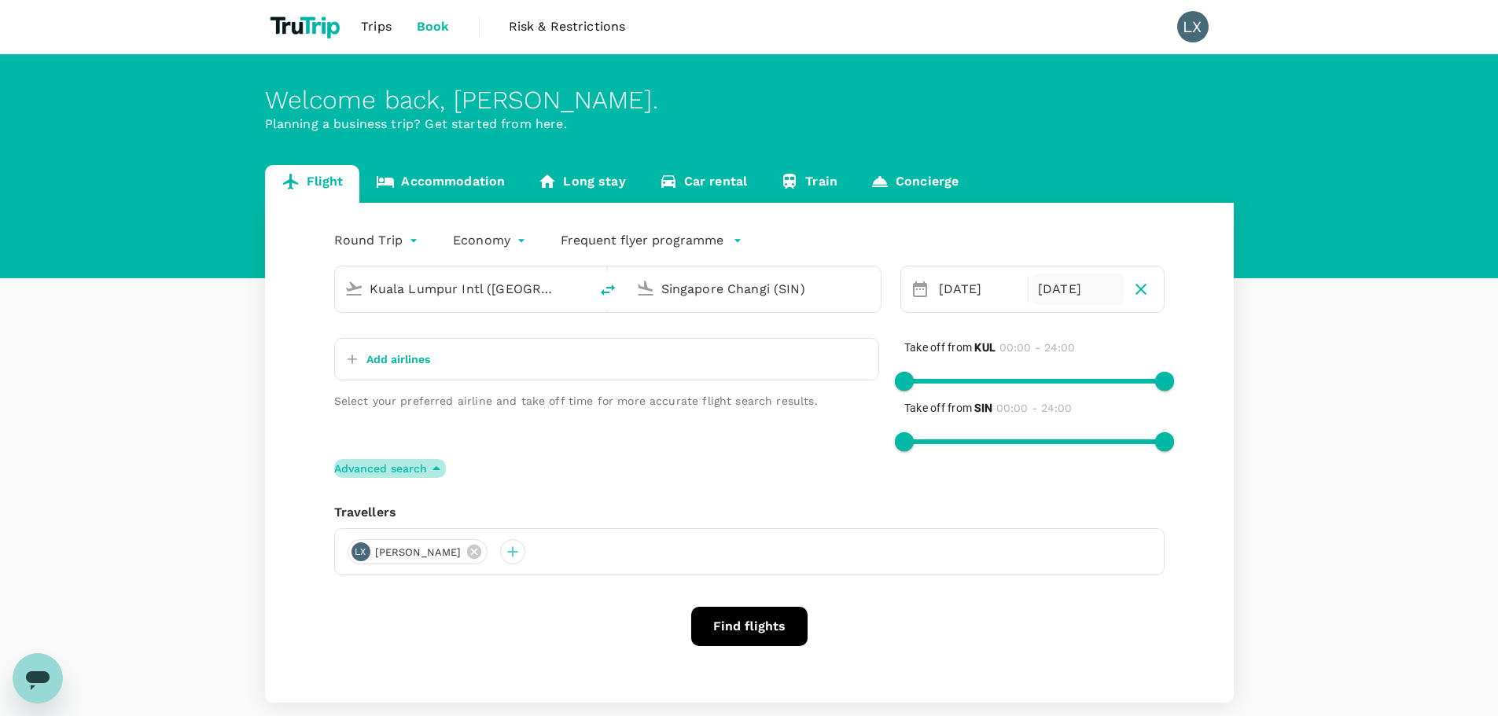
click at [435, 463] on icon "button" at bounding box center [436, 468] width 19 height 19
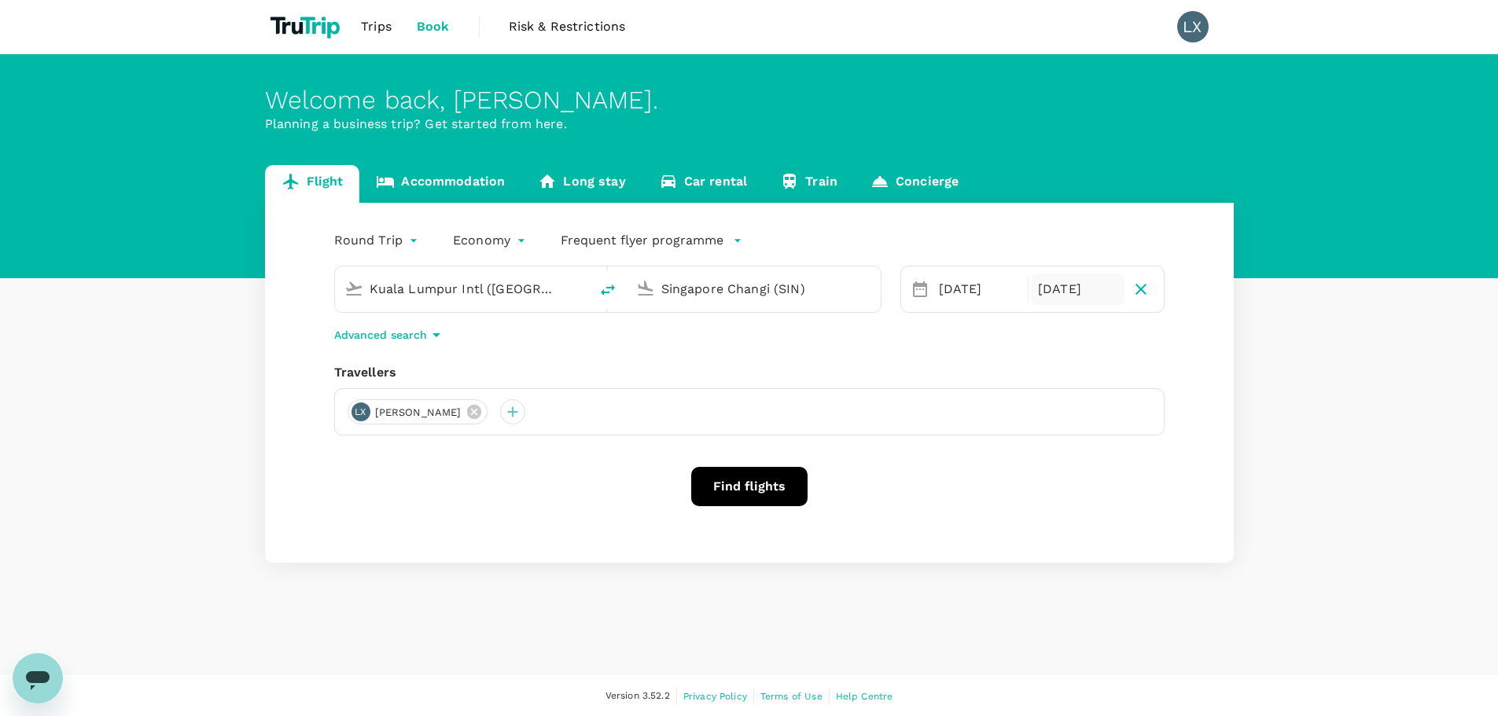
click at [441, 337] on icon "button" at bounding box center [436, 335] width 19 height 19
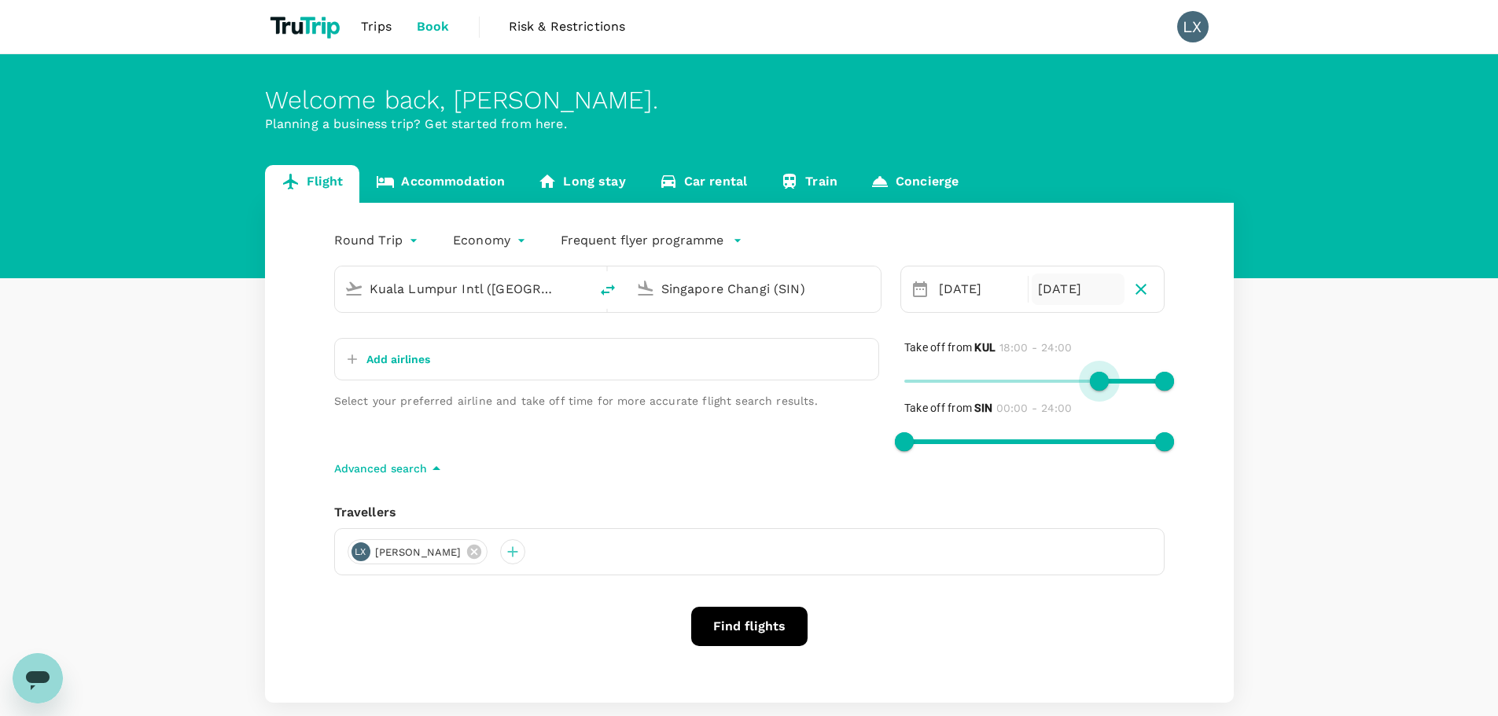
drag, startPoint x: 908, startPoint y: 377, endPoint x: 1102, endPoint y: 374, distance: 193.5
click at [1102, 374] on span at bounding box center [1099, 381] width 19 height 19
type input "1020"
click at [1089, 383] on span at bounding box center [1088, 381] width 19 height 19
type input "0"
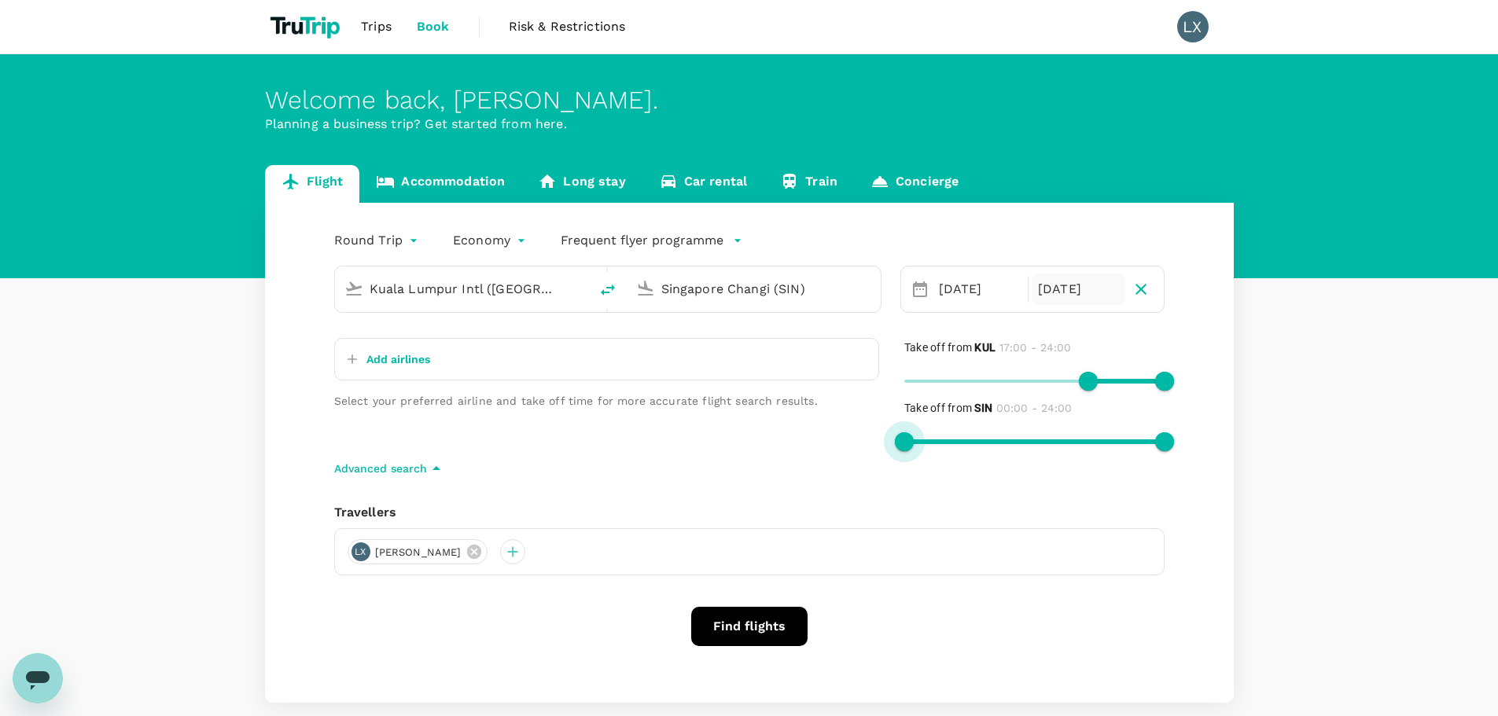
drag, startPoint x: 912, startPoint y: 445, endPoint x: 858, endPoint y: 446, distance: 53.5
click at [858, 446] on div "Add airlines Select your preferred airline and take off time for more accurate …" at bounding box center [737, 386] width 856 height 146
type input "0"
drag, startPoint x: 1031, startPoint y: 377, endPoint x: 679, endPoint y: 394, distance: 352.8
click at [679, 394] on div "Add airlines Select your preferred airline and take off time for more accurate …" at bounding box center [737, 386] width 856 height 146
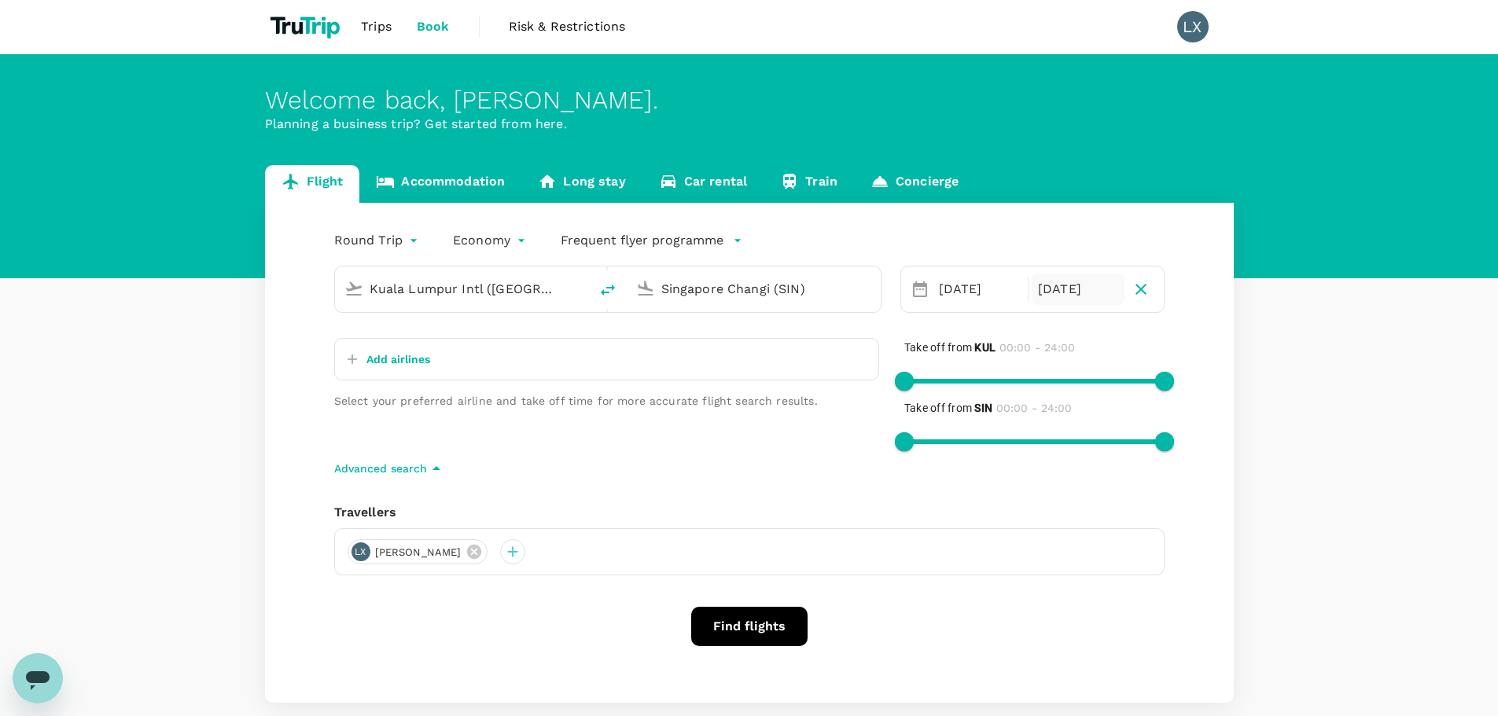
click at [626, 483] on div "Round Trip roundtrip Economy economy Frequent flyer programme [GEOGRAPHIC_DATA]…" at bounding box center [749, 453] width 969 height 500
